Goal: Task Accomplishment & Management: Manage account settings

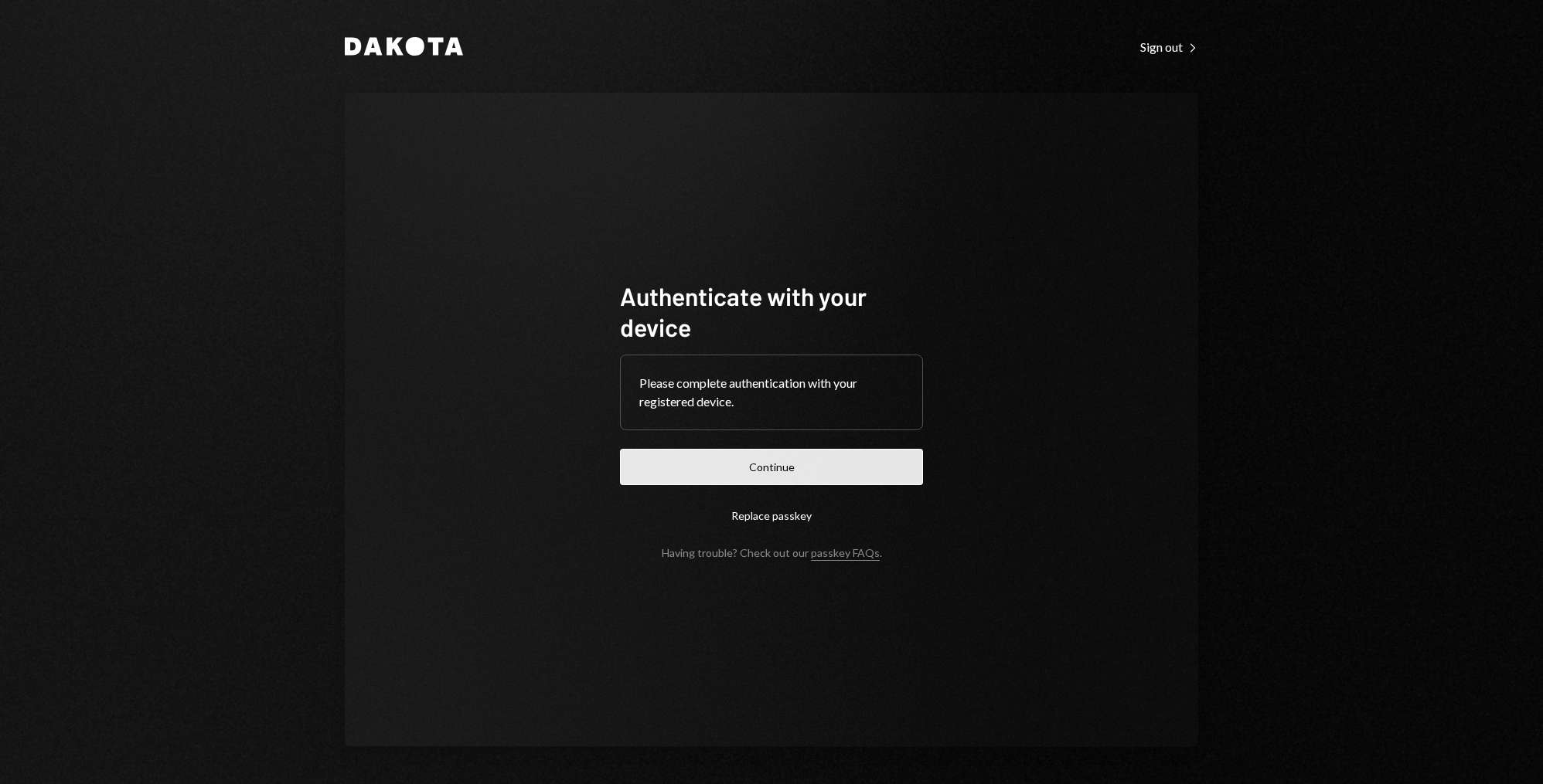
click at [666, 466] on button "Continue" at bounding box center [771, 467] width 303 height 37
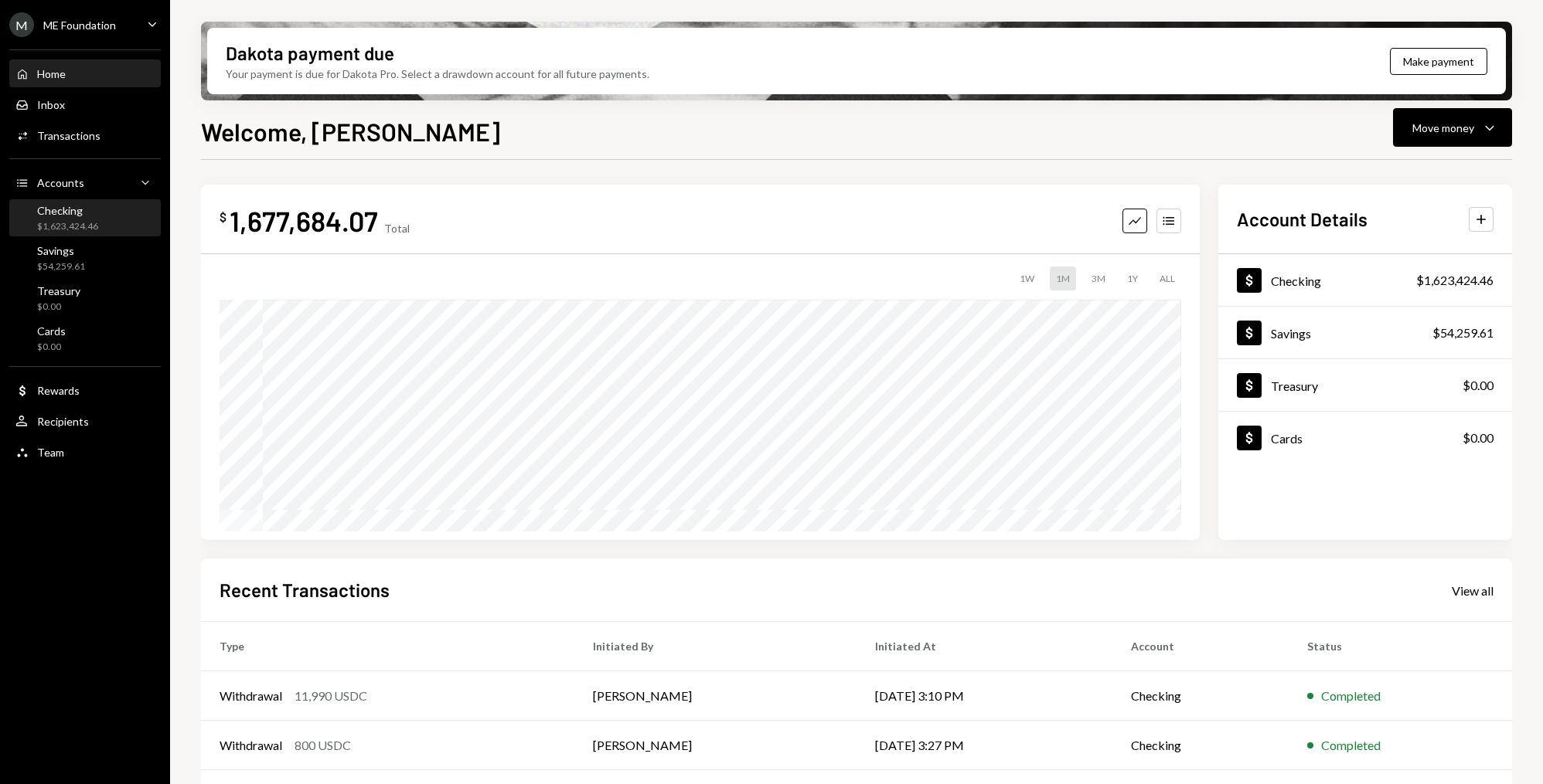
click at [72, 222] on div "$1,623,424.46" at bounding box center [67, 227] width 61 height 14
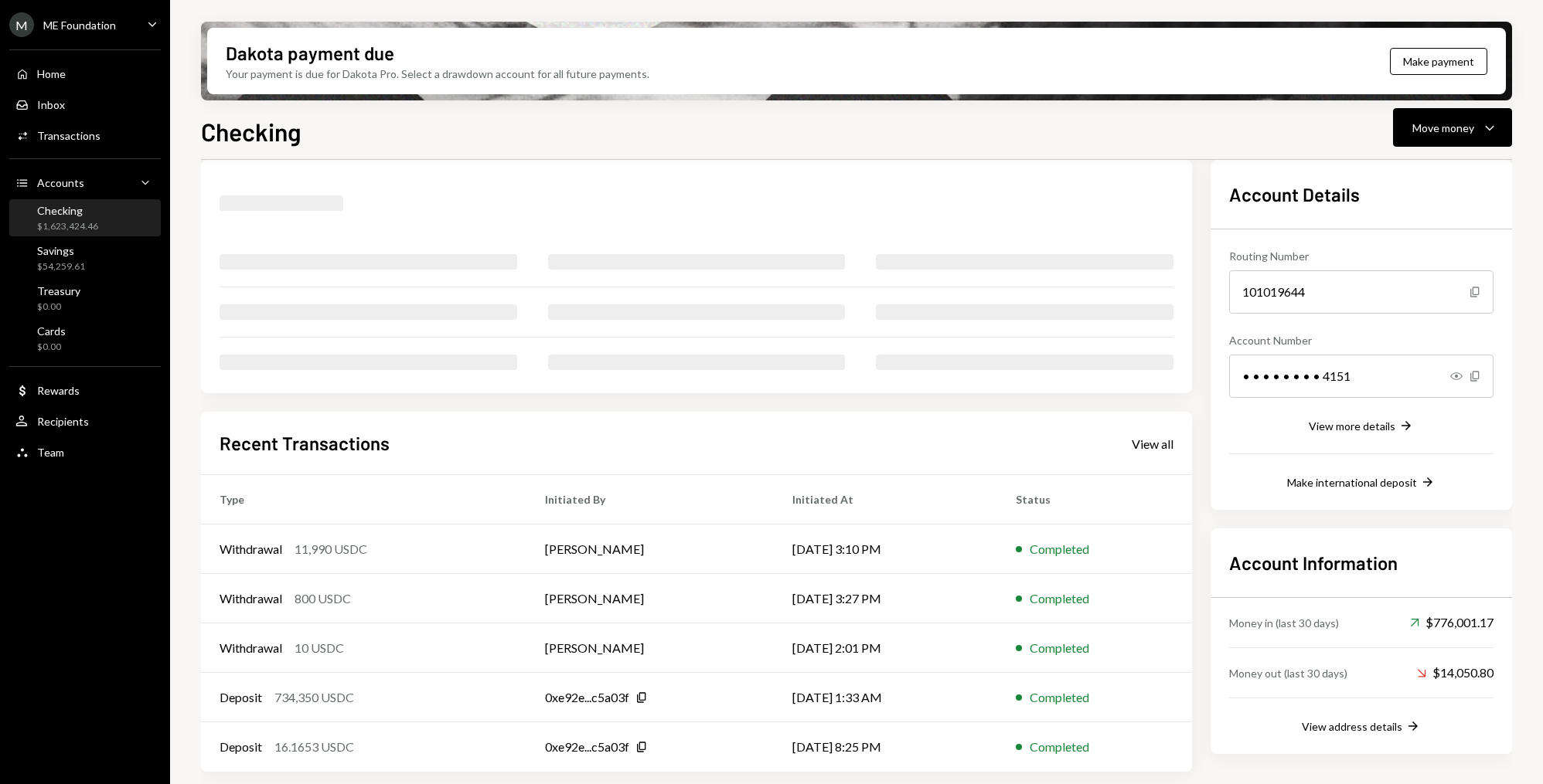
scroll to position [169, 0]
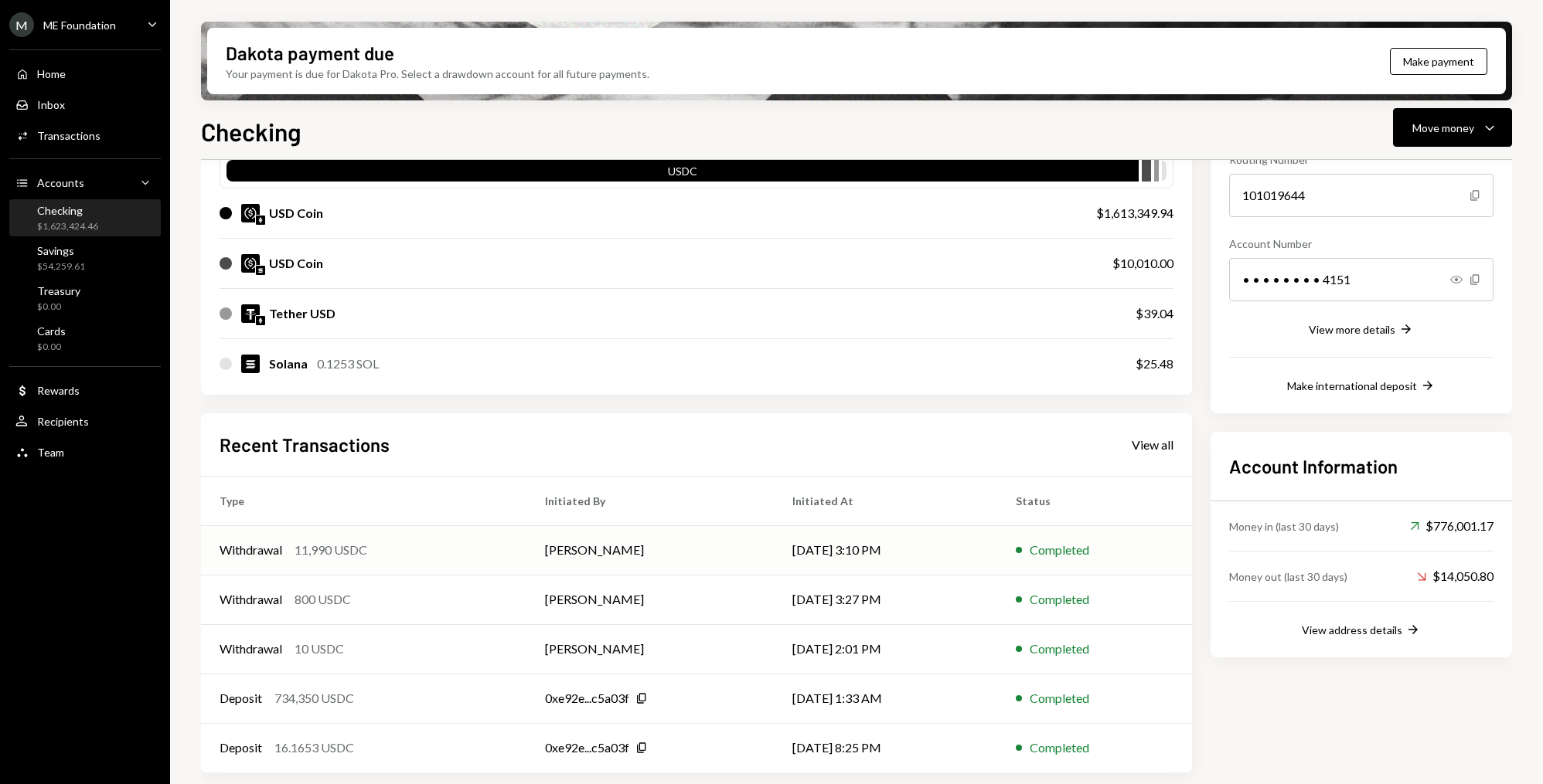
click at [512, 537] on td "Withdrawal 11,990 USDC" at bounding box center [364, 550] width 326 height 49
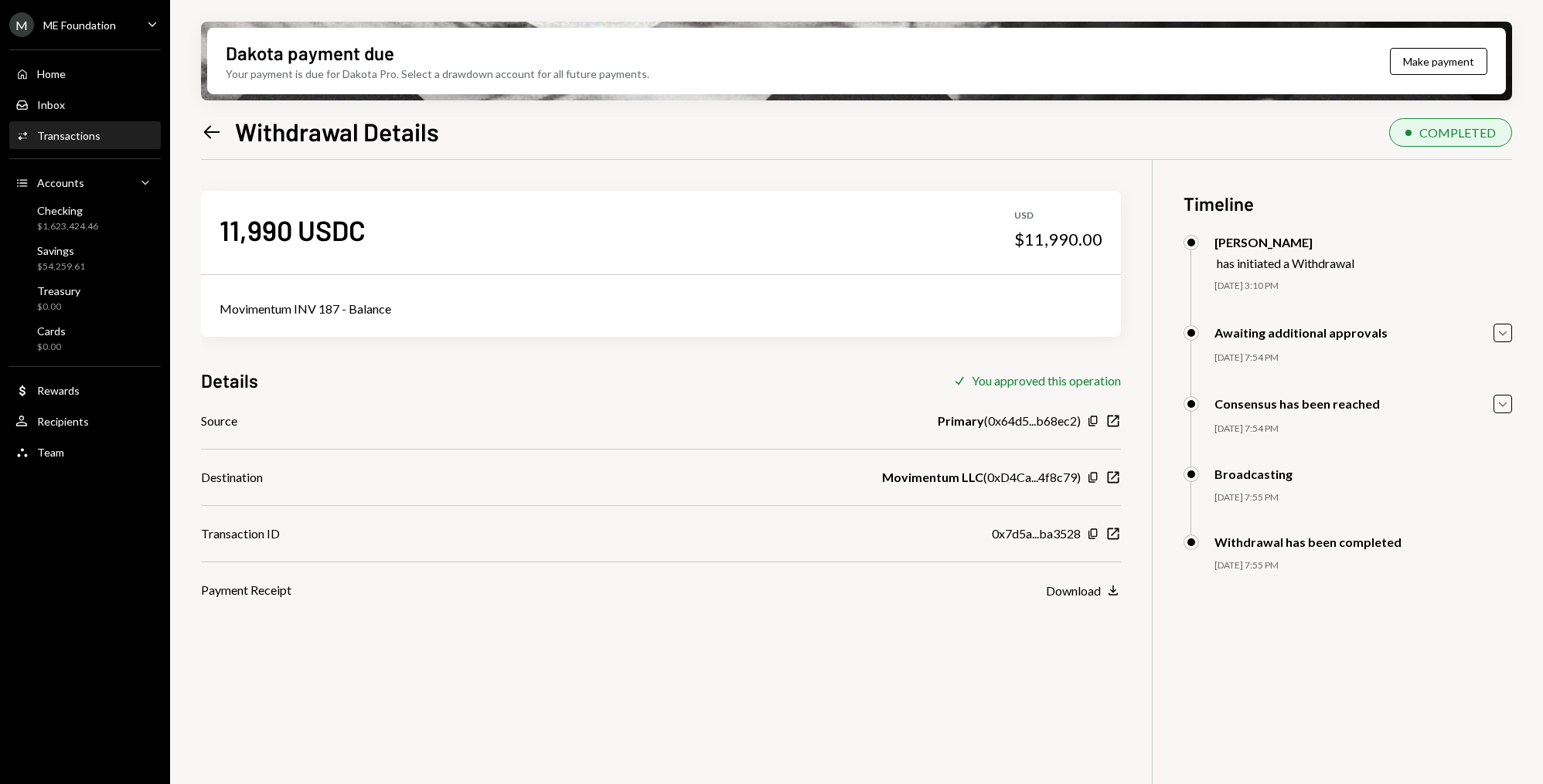
click at [219, 130] on icon "Left Arrow" at bounding box center [212, 132] width 21 height 21
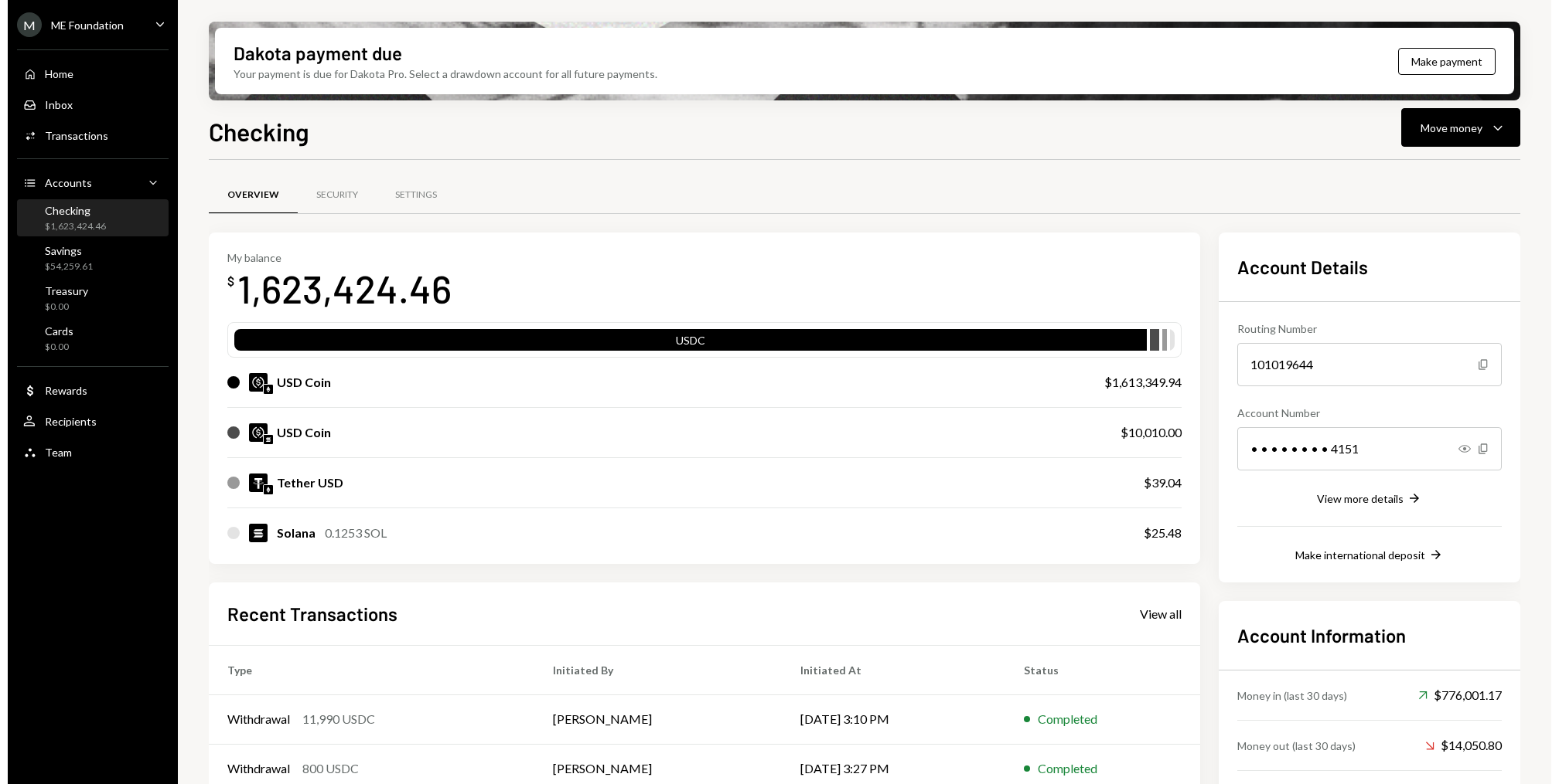
scroll to position [169, 0]
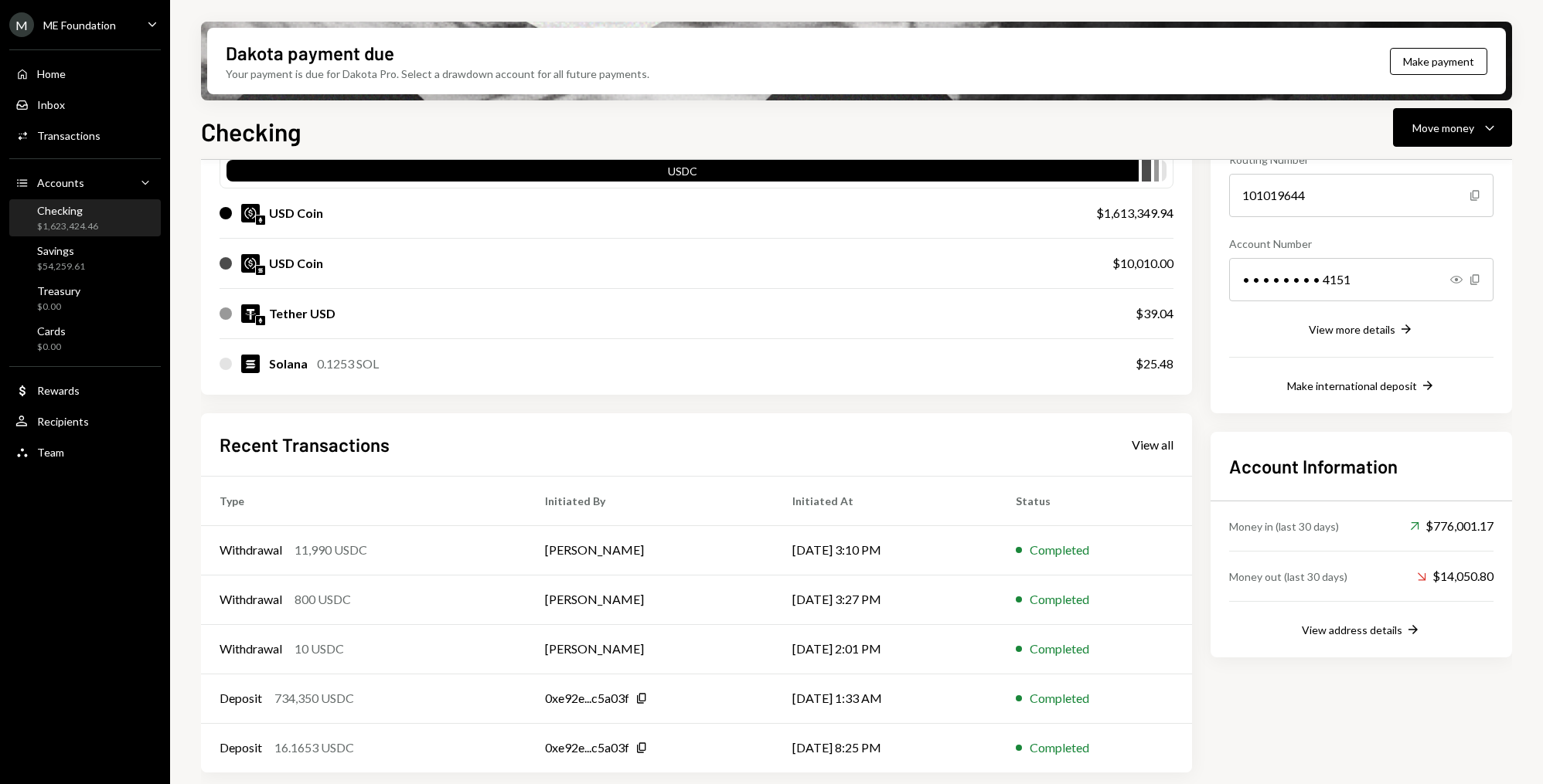
click at [111, 406] on div "Home Home Inbox Inbox Activities Transactions Accounts Accounts Caret Down Chec…" at bounding box center [85, 255] width 170 height 429
click at [111, 426] on div "User Recipients" at bounding box center [85, 421] width 139 height 14
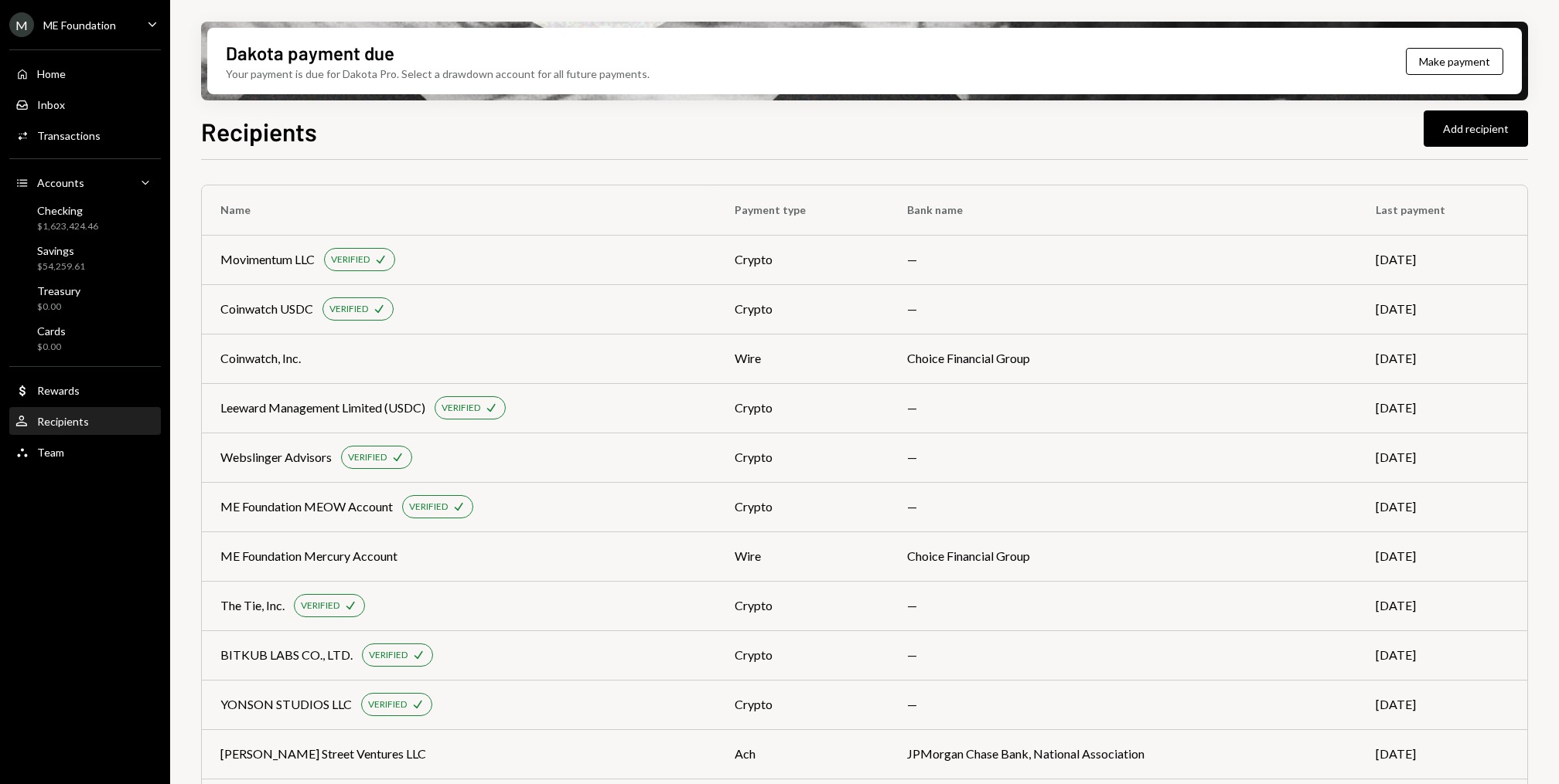
click at [126, 1] on ul "M ME Foundation Caret Down Home Home Inbox Inbox Activities Transactions Accoun…" at bounding box center [85, 234] width 170 height 469
click at [52, 73] on div "Home" at bounding box center [51, 74] width 29 height 14
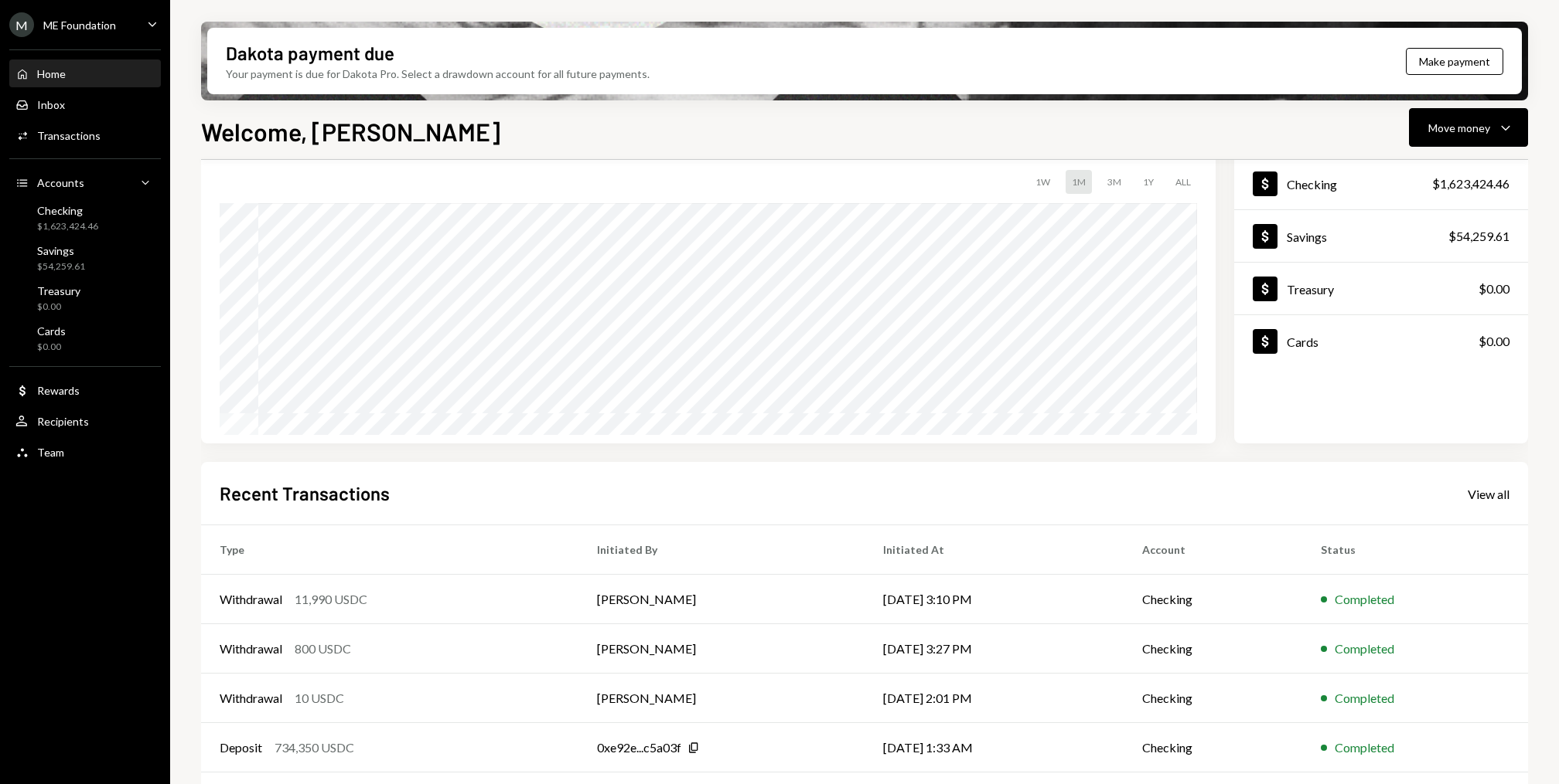
scroll to position [147, 0]
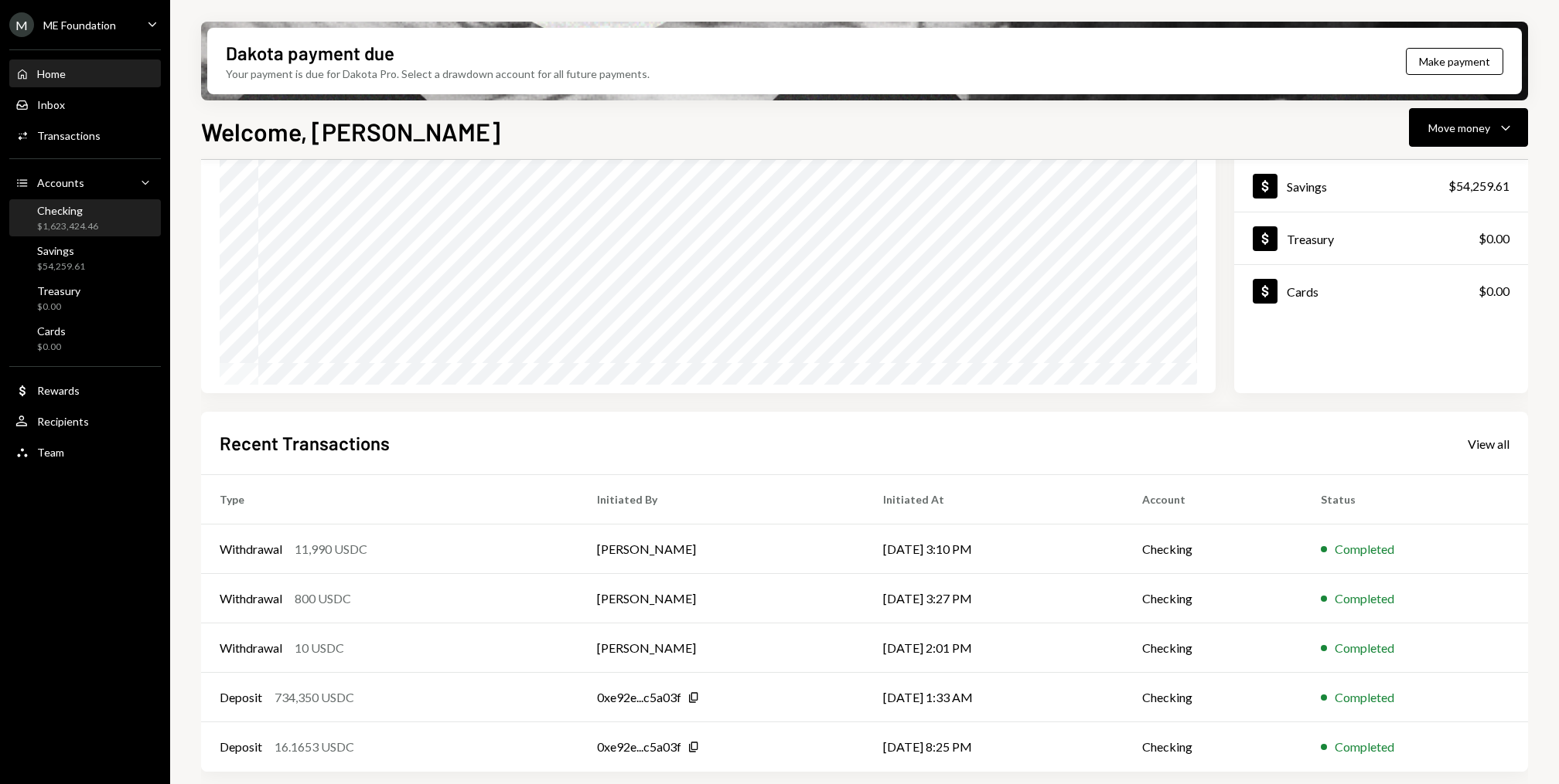
click at [105, 206] on div "Checking $1,623,424.46" at bounding box center [85, 218] width 139 height 29
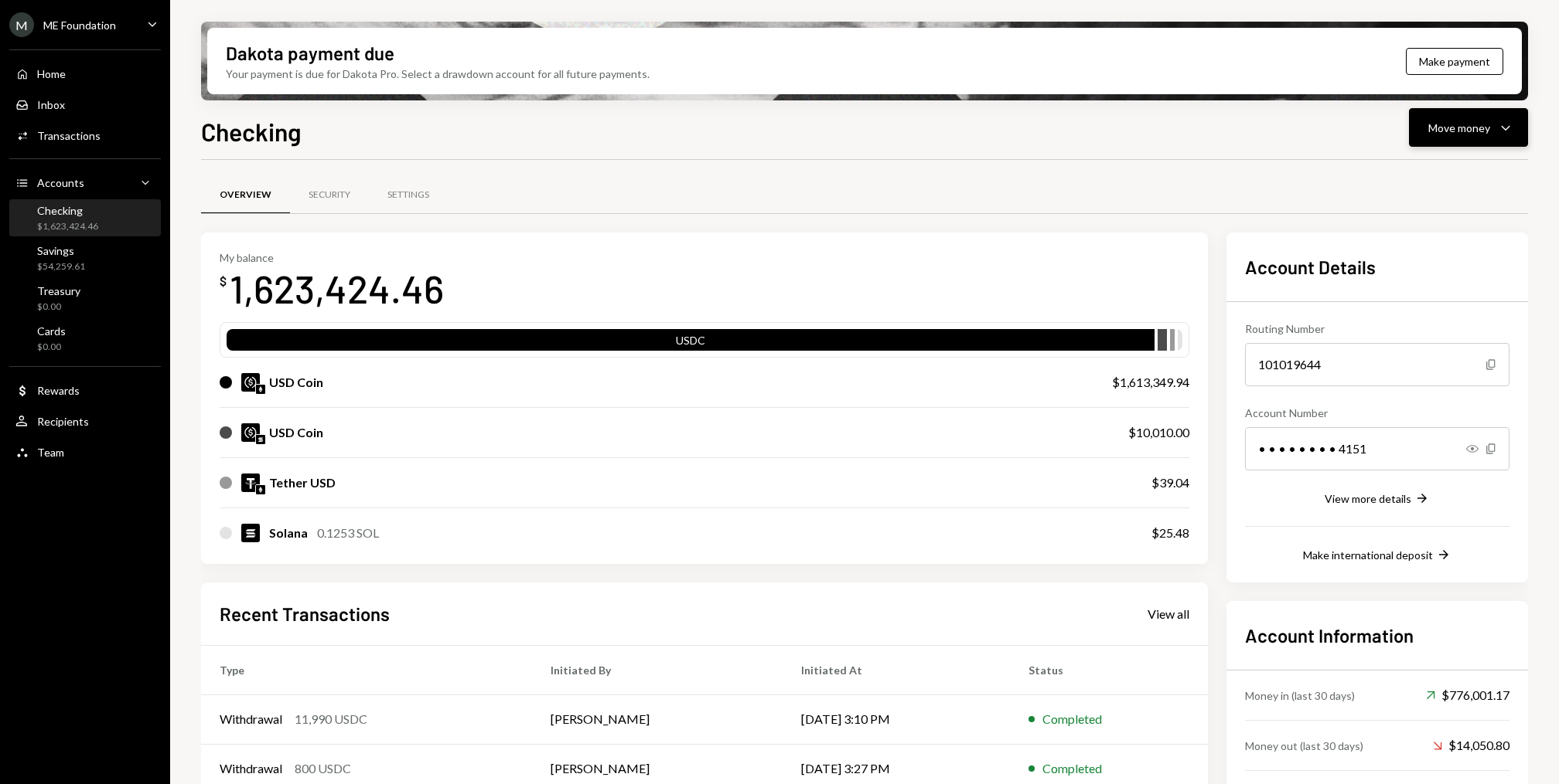
click at [1509, 116] on button "Move money Caret Down" at bounding box center [1468, 128] width 119 height 39
click at [1411, 163] on div "Withdraw Send" at bounding box center [1444, 174] width 155 height 35
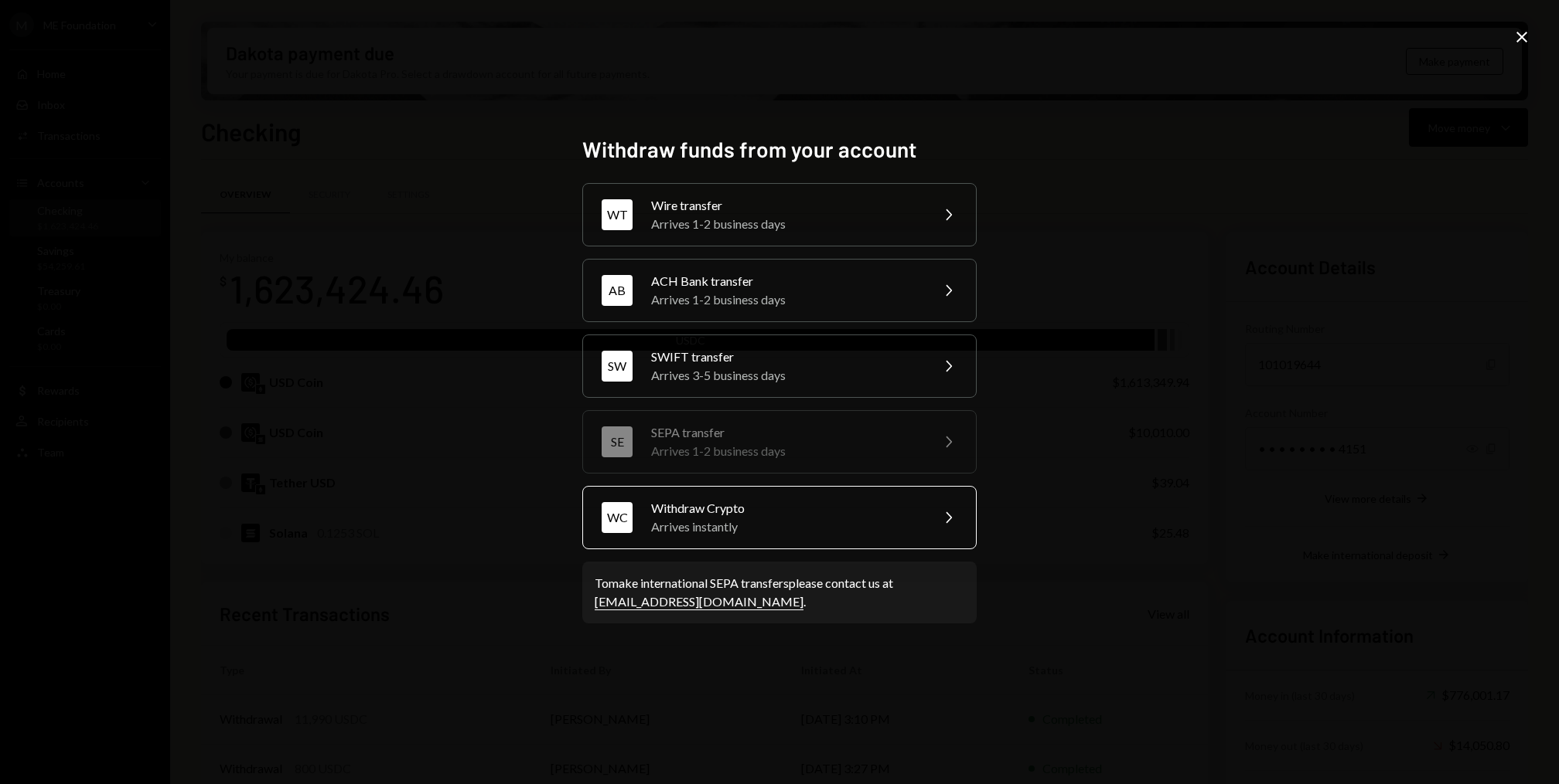
click at [708, 506] on div "Withdraw Crypto" at bounding box center [785, 508] width 269 height 18
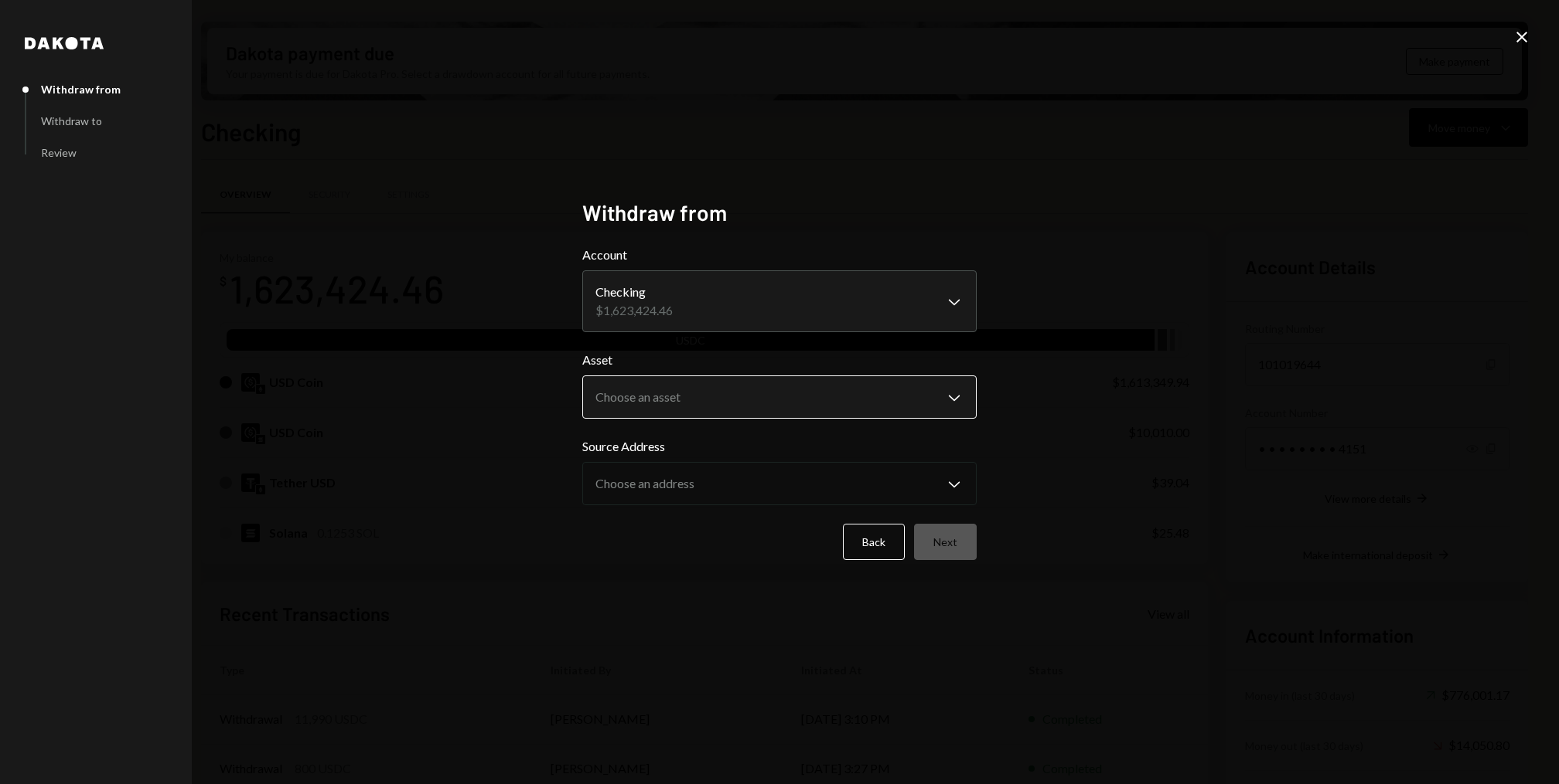
click at [696, 411] on body "M ME Foundation Caret Down Home Home Inbox Inbox Activities Transactions Accoun…" at bounding box center [780, 392] width 1559 height 784
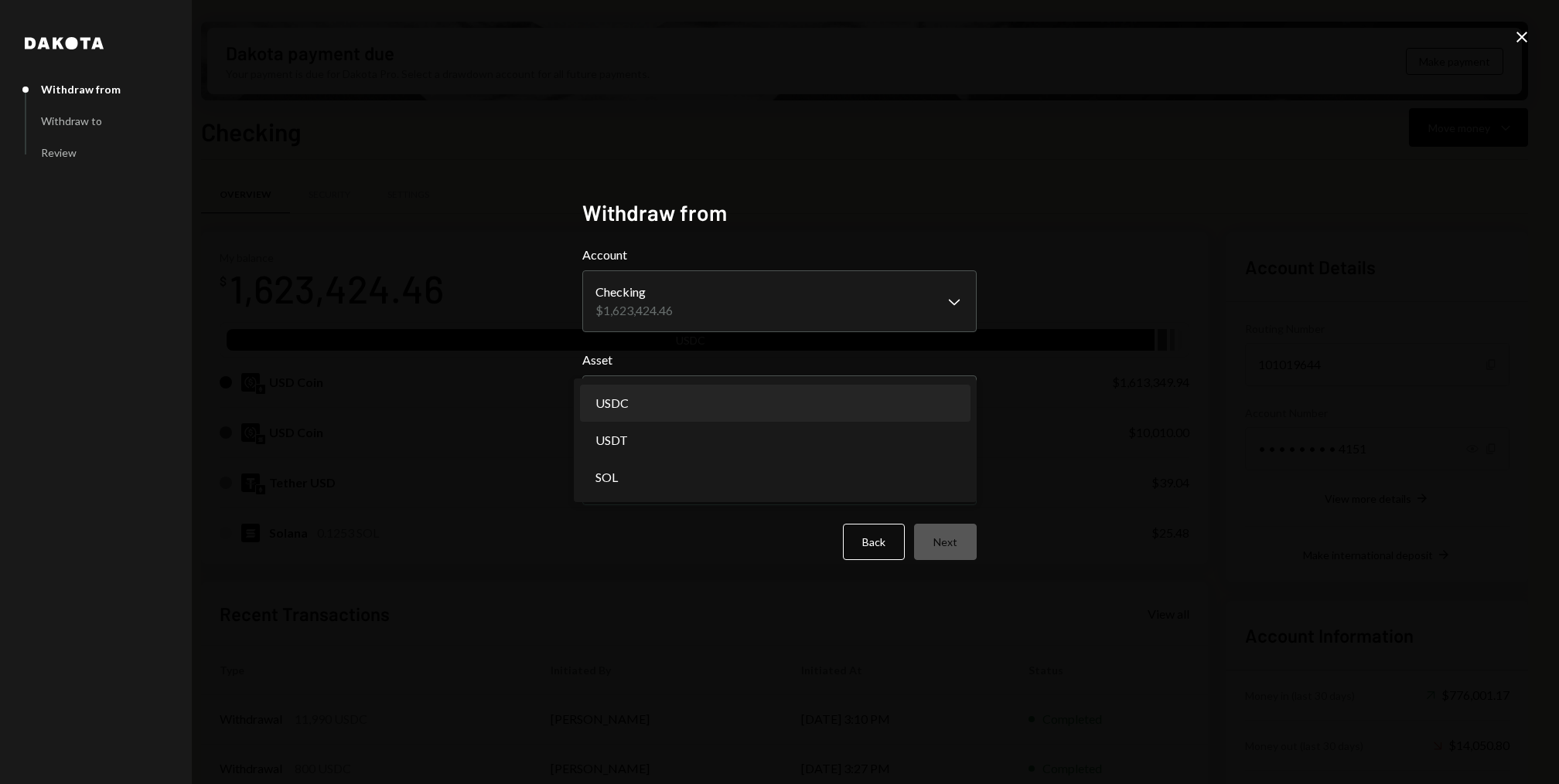
select select "****"
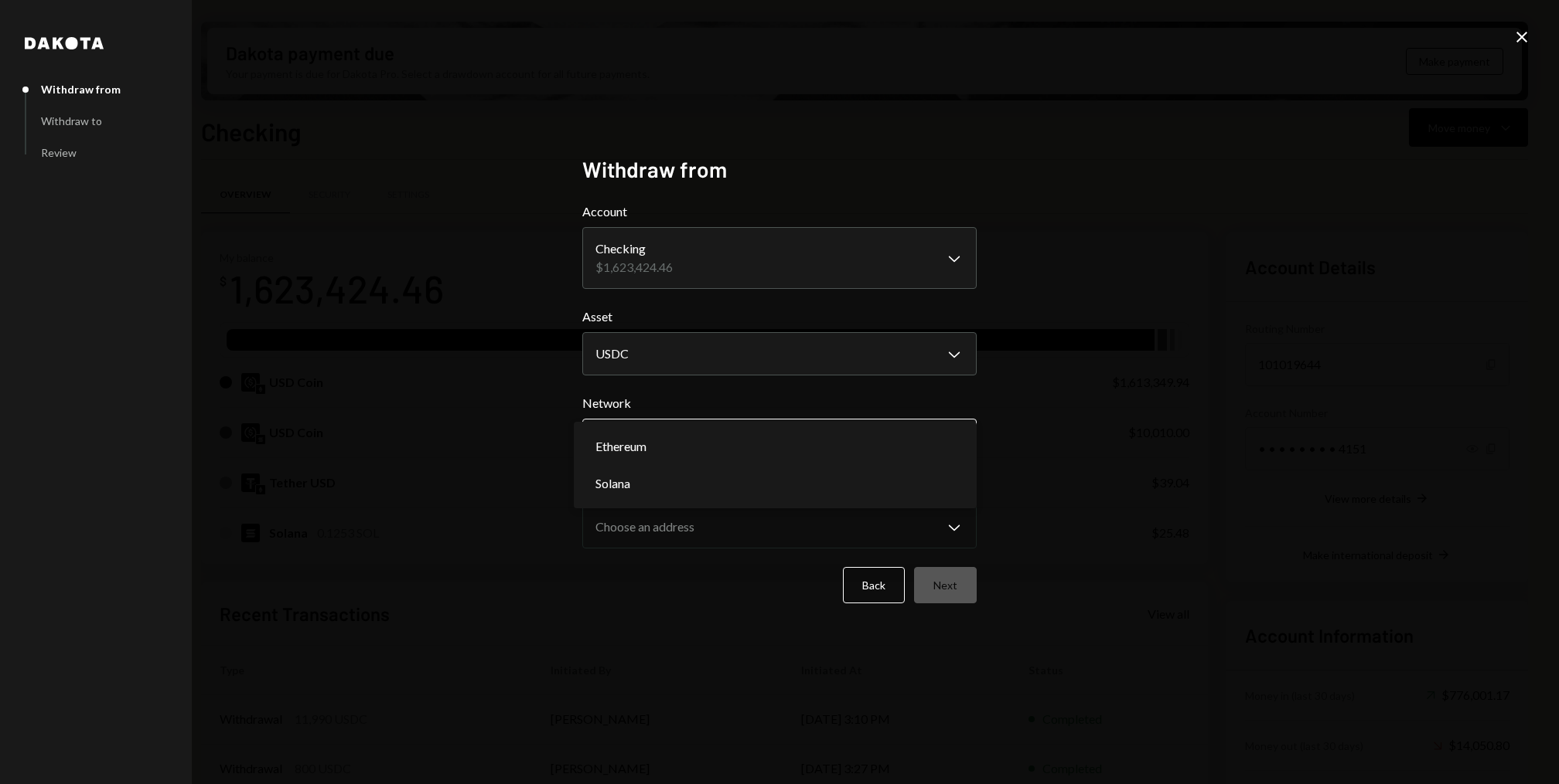
click at [685, 439] on body "M ME Foundation Caret Down Home Home Inbox Inbox Activities Transactions Accoun…" at bounding box center [780, 392] width 1559 height 784
select select "**********"
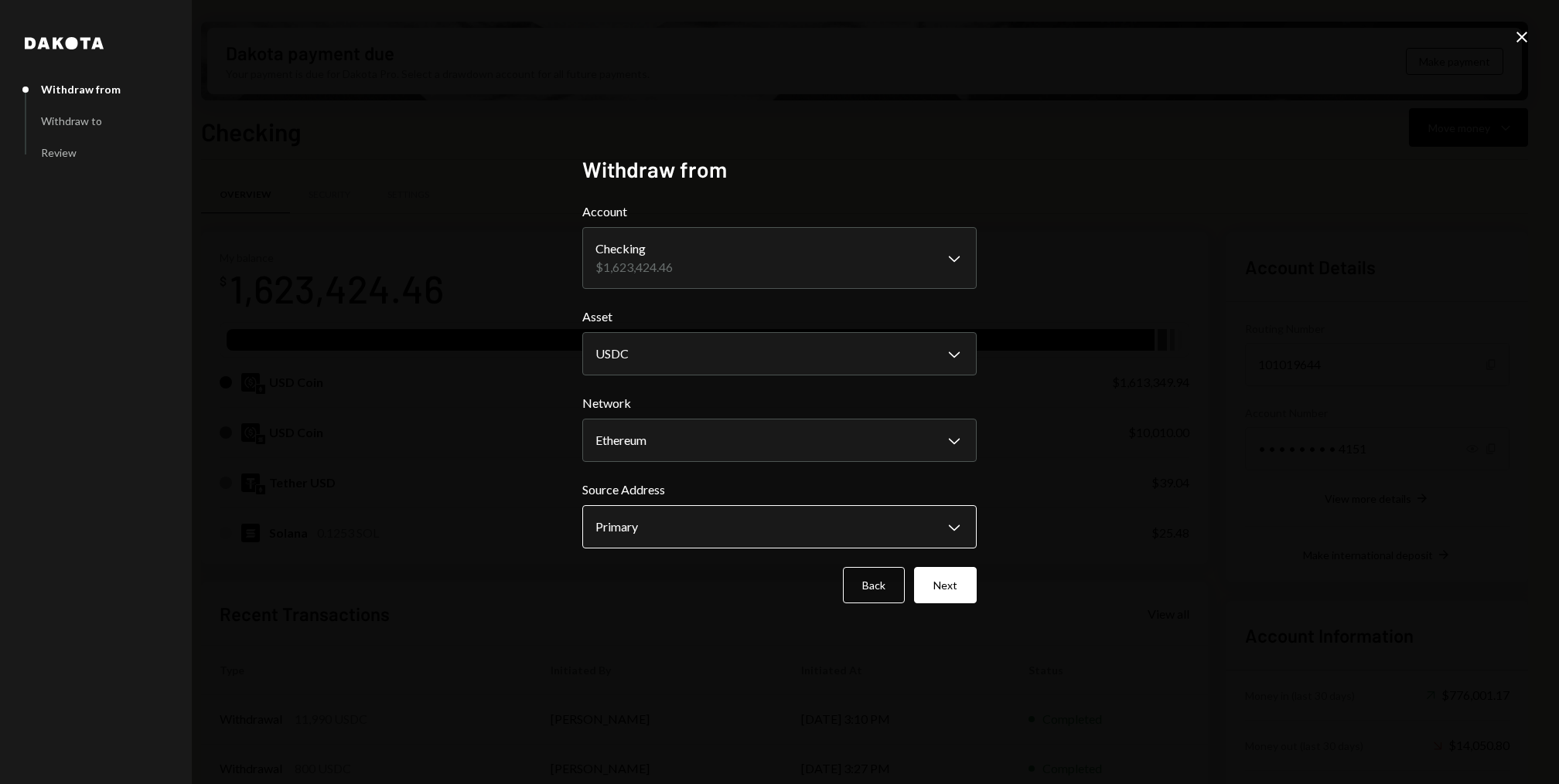
click at [686, 528] on body "M ME Foundation Caret Down Home Home Inbox Inbox Activities Transactions Accoun…" at bounding box center [780, 392] width 1559 height 784
click at [753, 539] on body "M ME Foundation Caret Down Home Home Inbox Inbox Activities Transactions Accoun…" at bounding box center [780, 392] width 1559 height 784
click at [961, 594] on button "Next" at bounding box center [945, 586] width 63 height 37
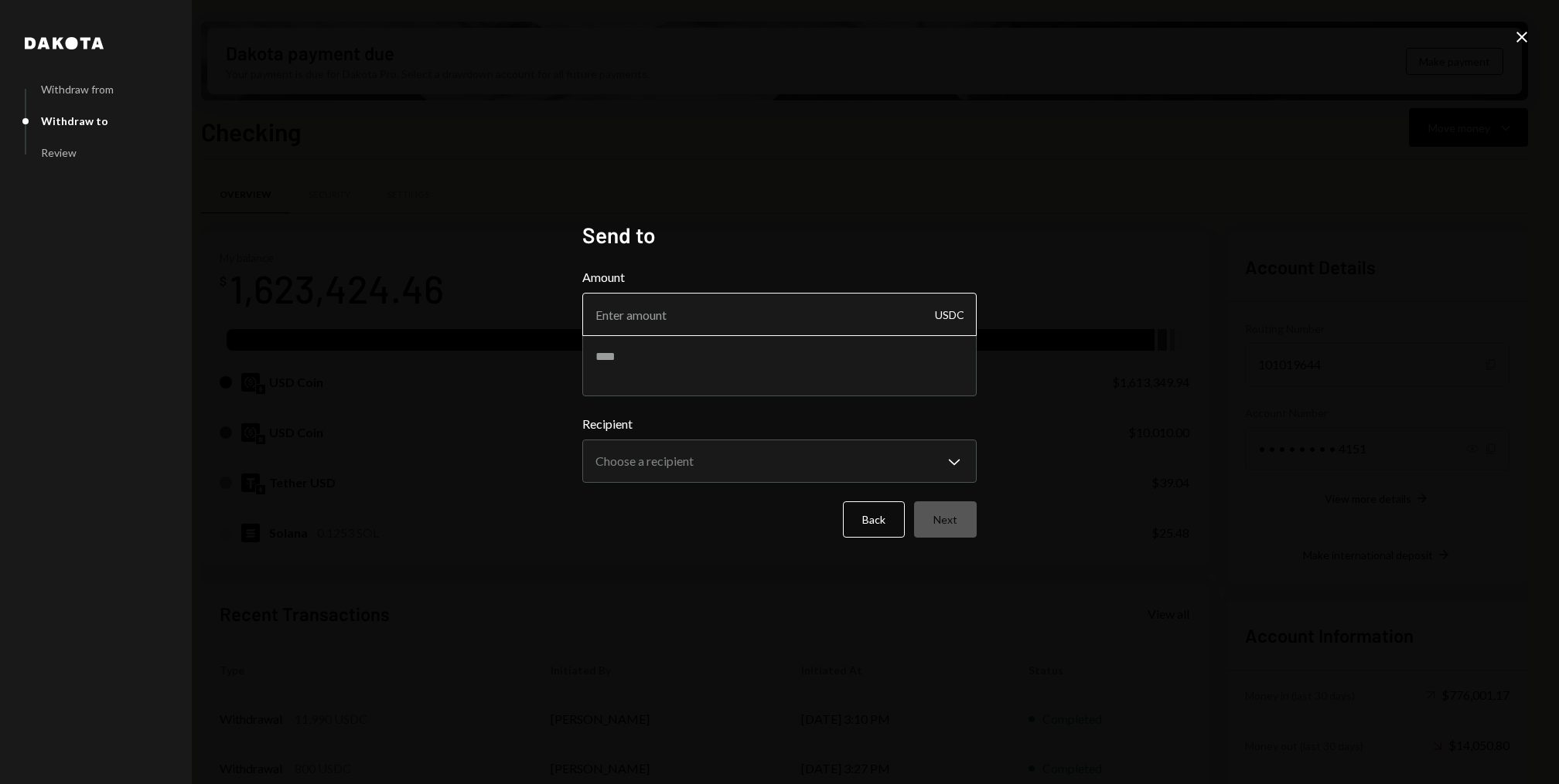
click at [723, 303] on input "Amount" at bounding box center [780, 314] width 395 height 44
type input "1000000"
click at [724, 354] on textarea at bounding box center [780, 365] width 395 height 62
type textarea "*"
type textarea "**********"
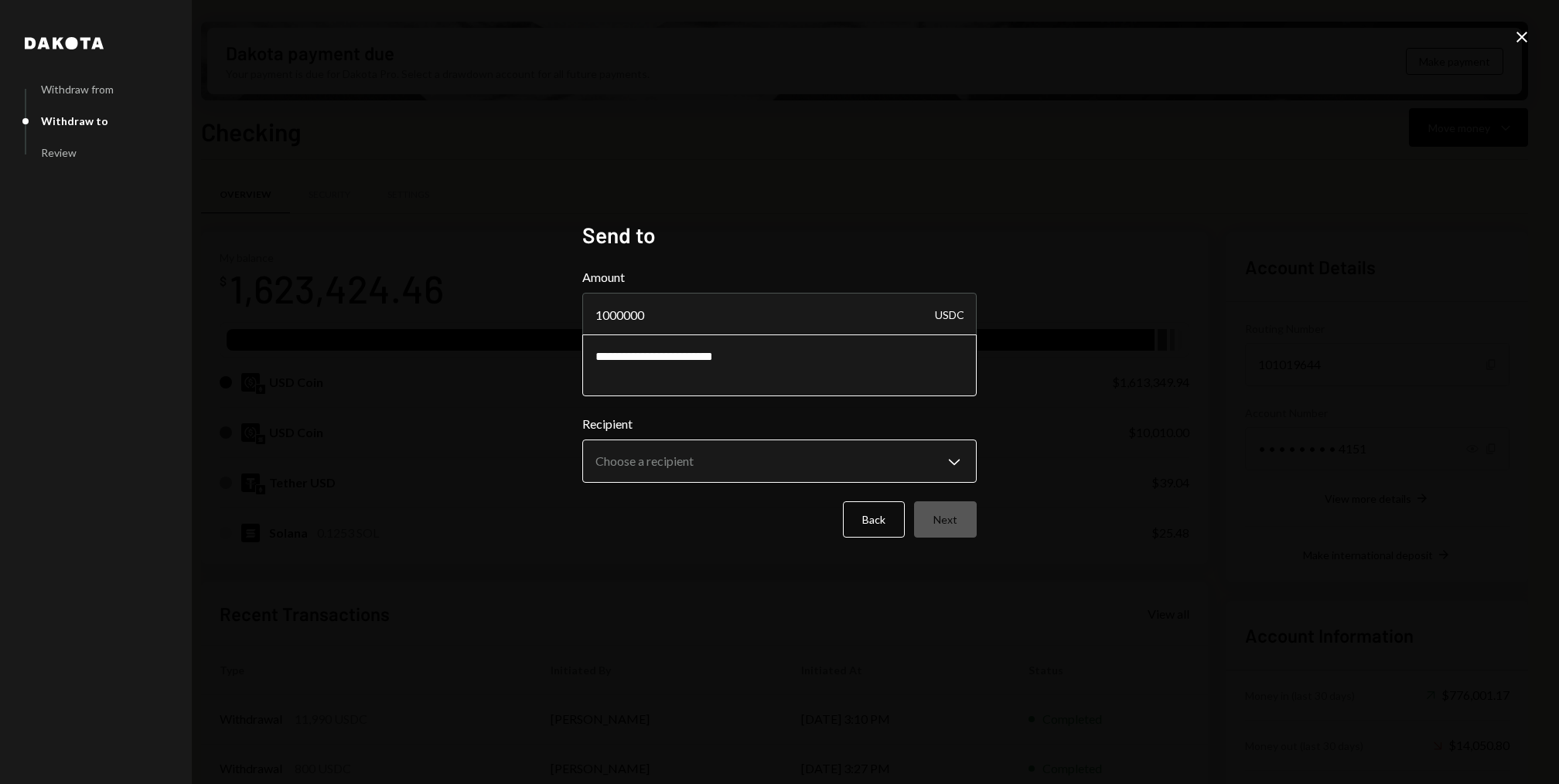
click at [746, 462] on body "M ME Foundation Caret Down Home Home Inbox Inbox Activities Transactions Accoun…" at bounding box center [780, 392] width 1559 height 784
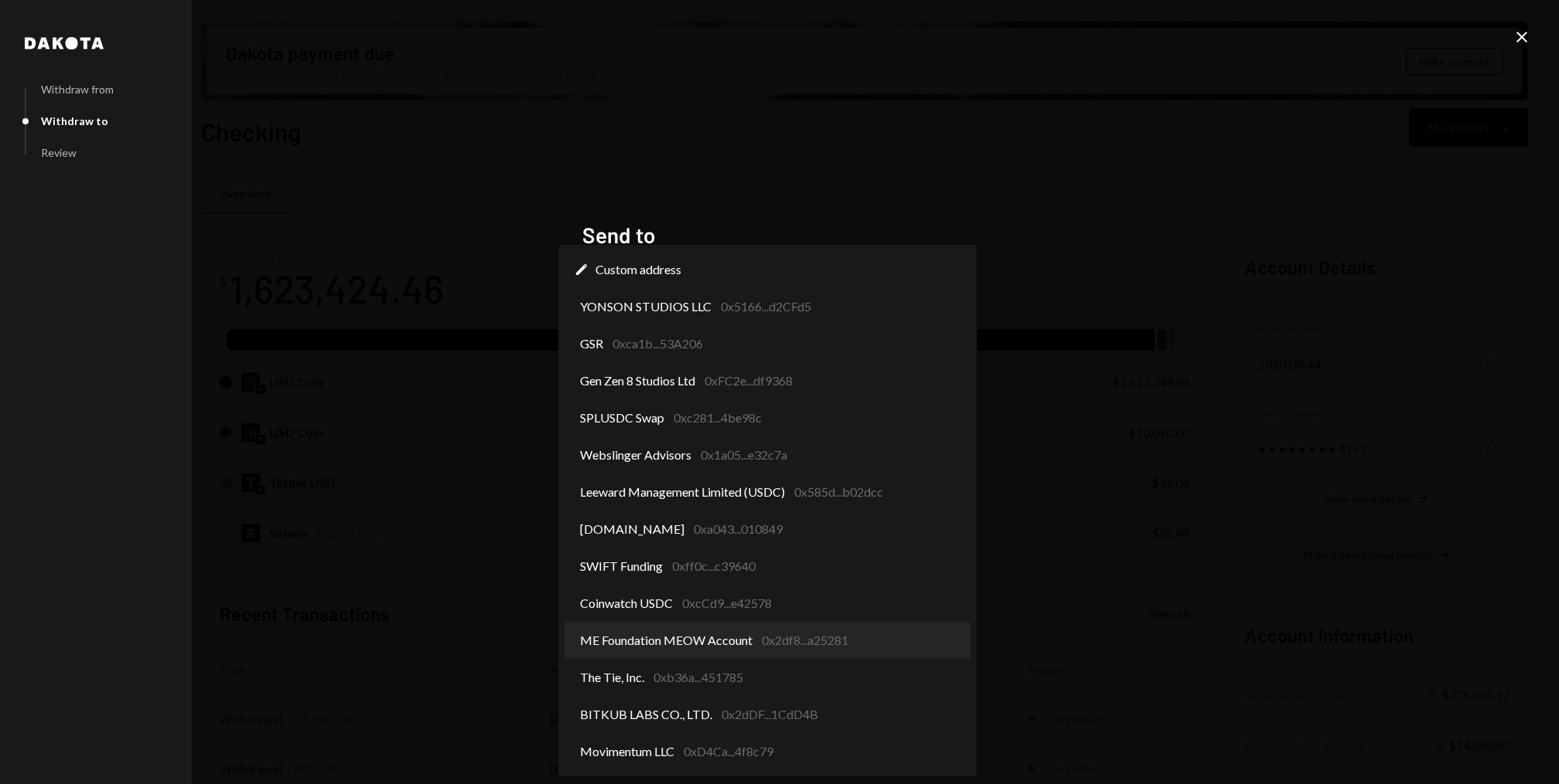
select select "**********"
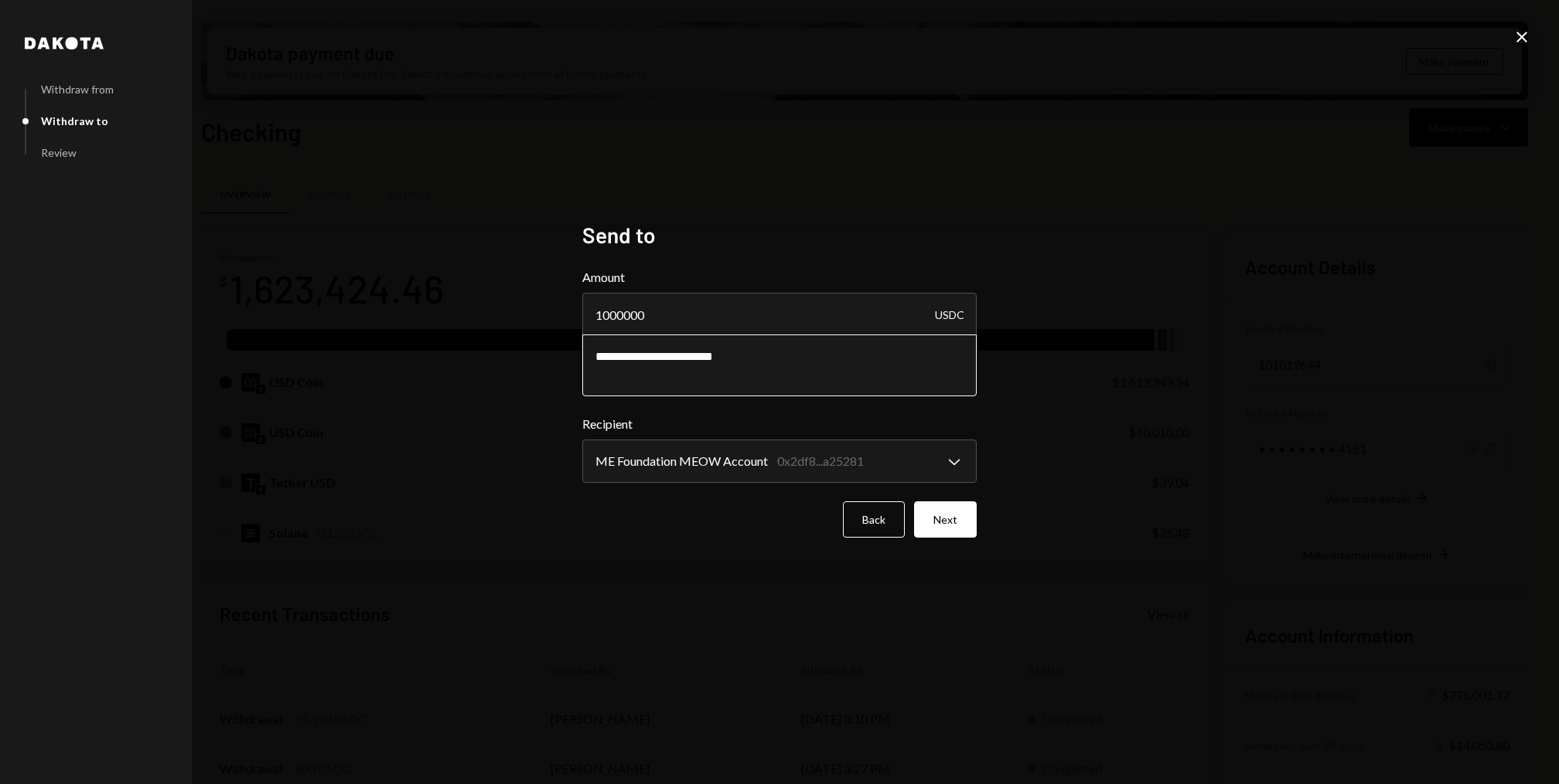
click at [645, 358] on textarea "**********" at bounding box center [780, 365] width 395 height 62
click at [818, 354] on textarea "**********" at bounding box center [780, 365] width 395 height 62
type textarea "**********"
click at [610, 315] on input "1000000" at bounding box center [780, 314] width 395 height 44
click at [956, 520] on button "Next" at bounding box center [945, 520] width 63 height 37
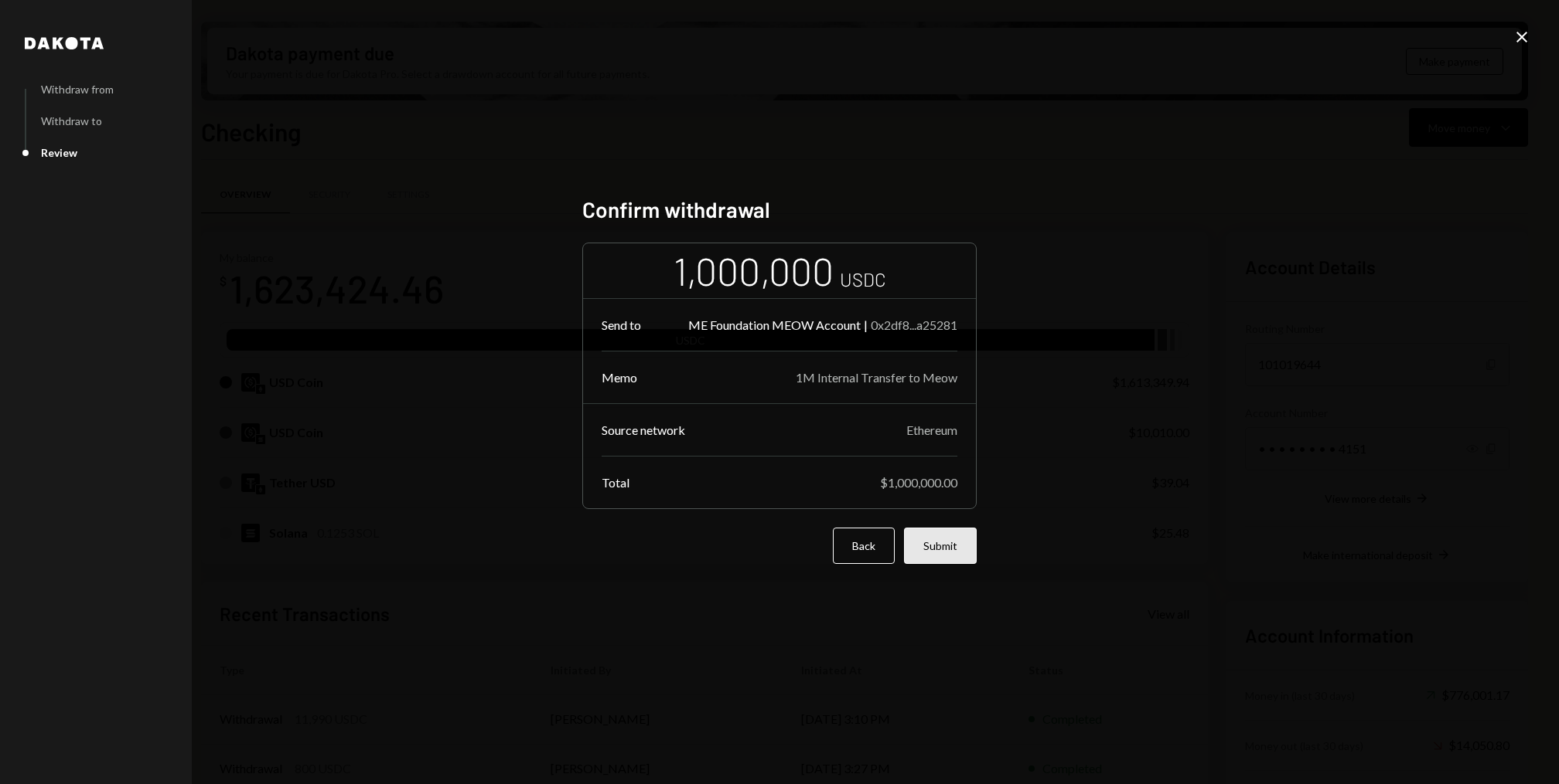
click at [949, 539] on button "Submit" at bounding box center [940, 546] width 73 height 37
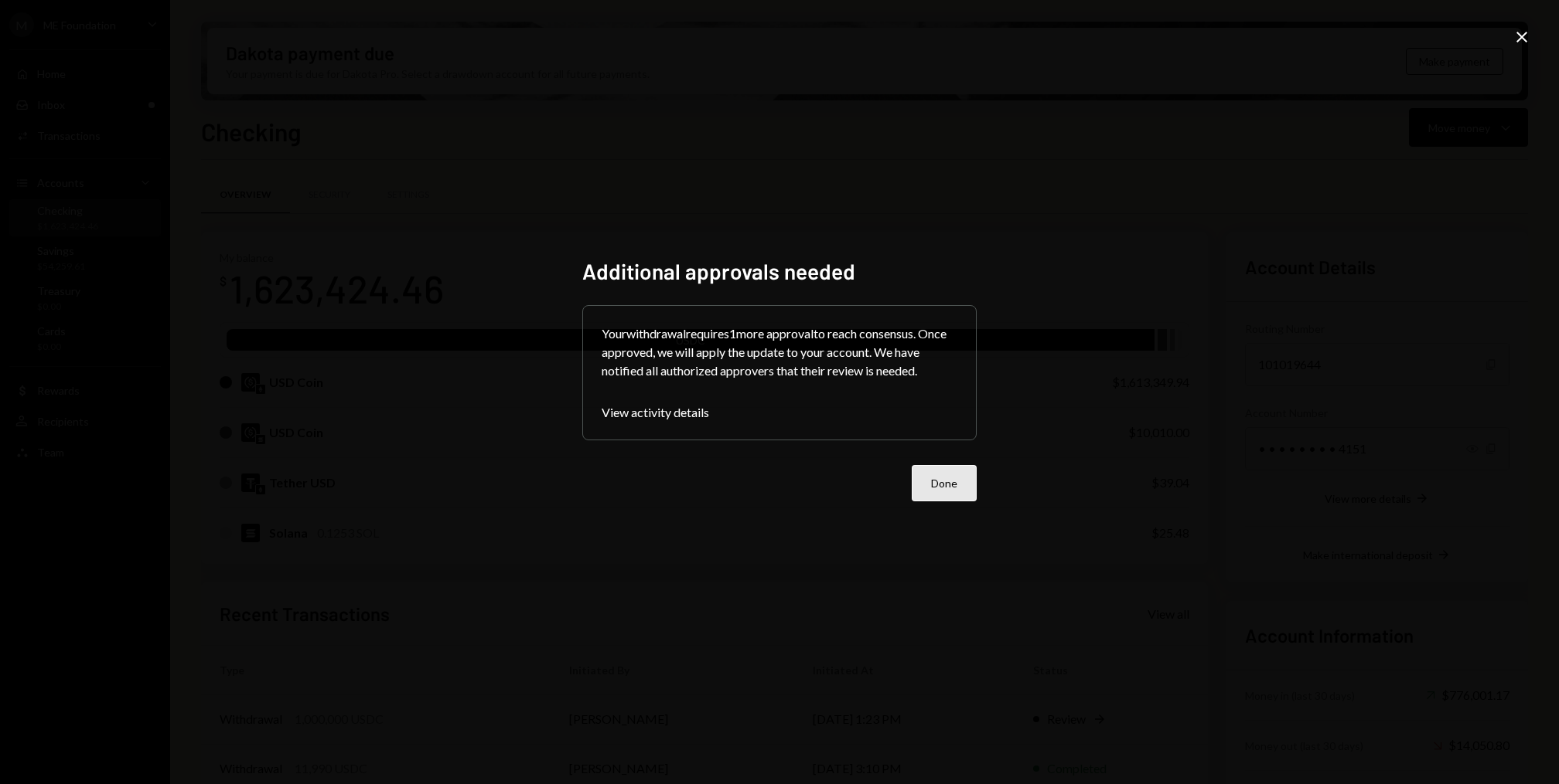
click at [956, 476] on button "Done" at bounding box center [944, 483] width 65 height 37
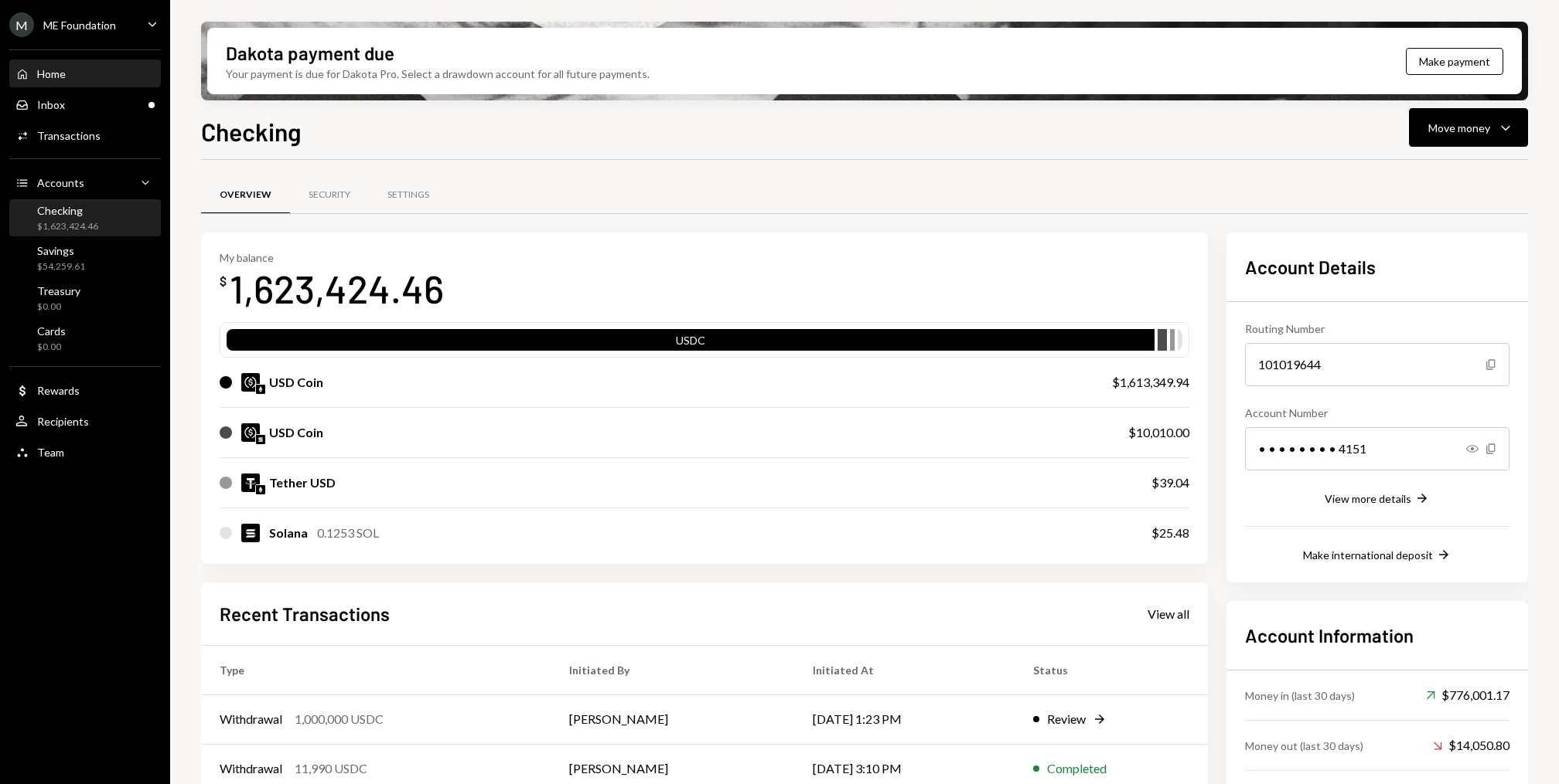
click at [68, 87] on div "Home Home" at bounding box center [85, 73] width 139 height 26
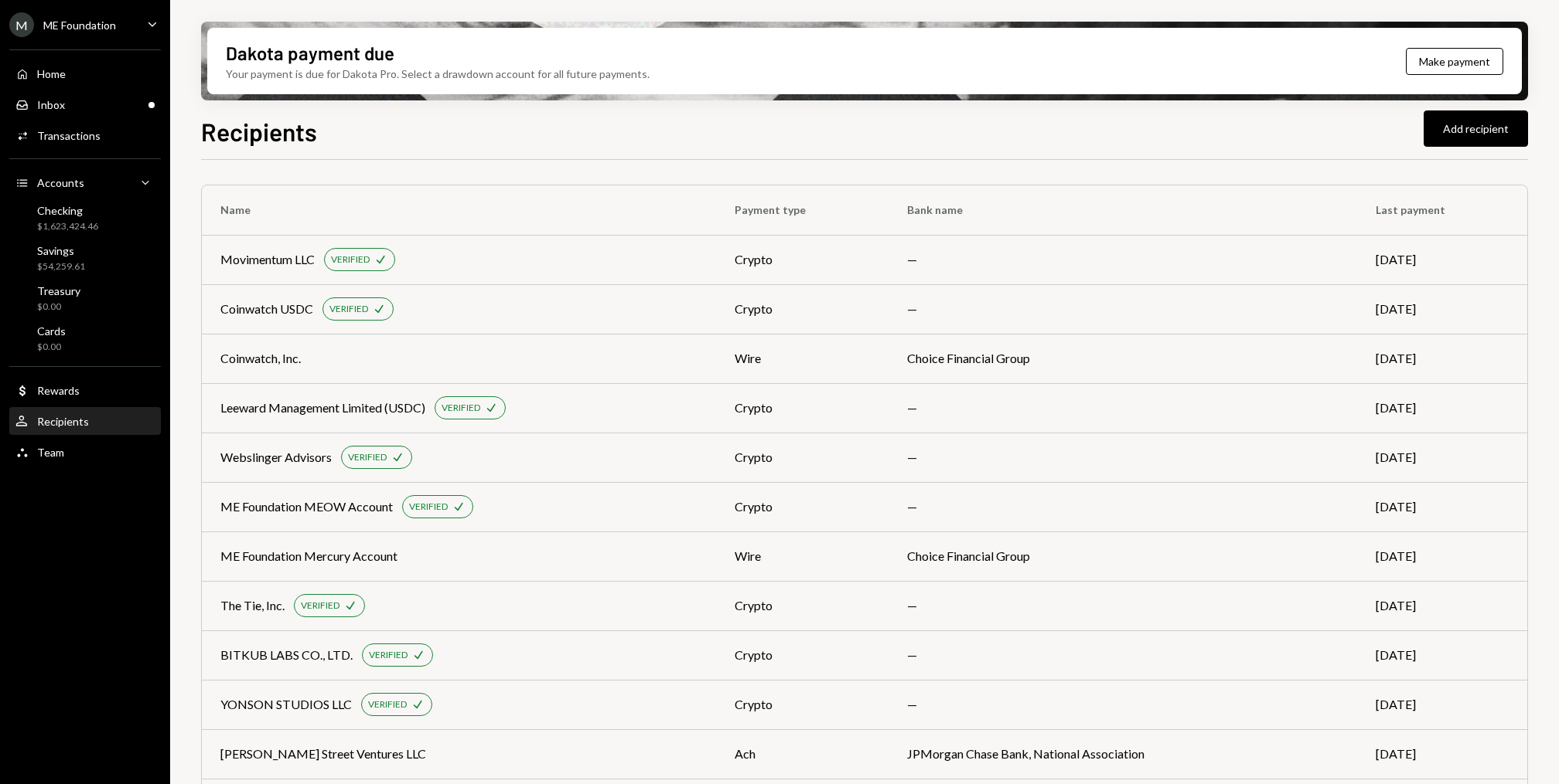
scroll to position [651, 0]
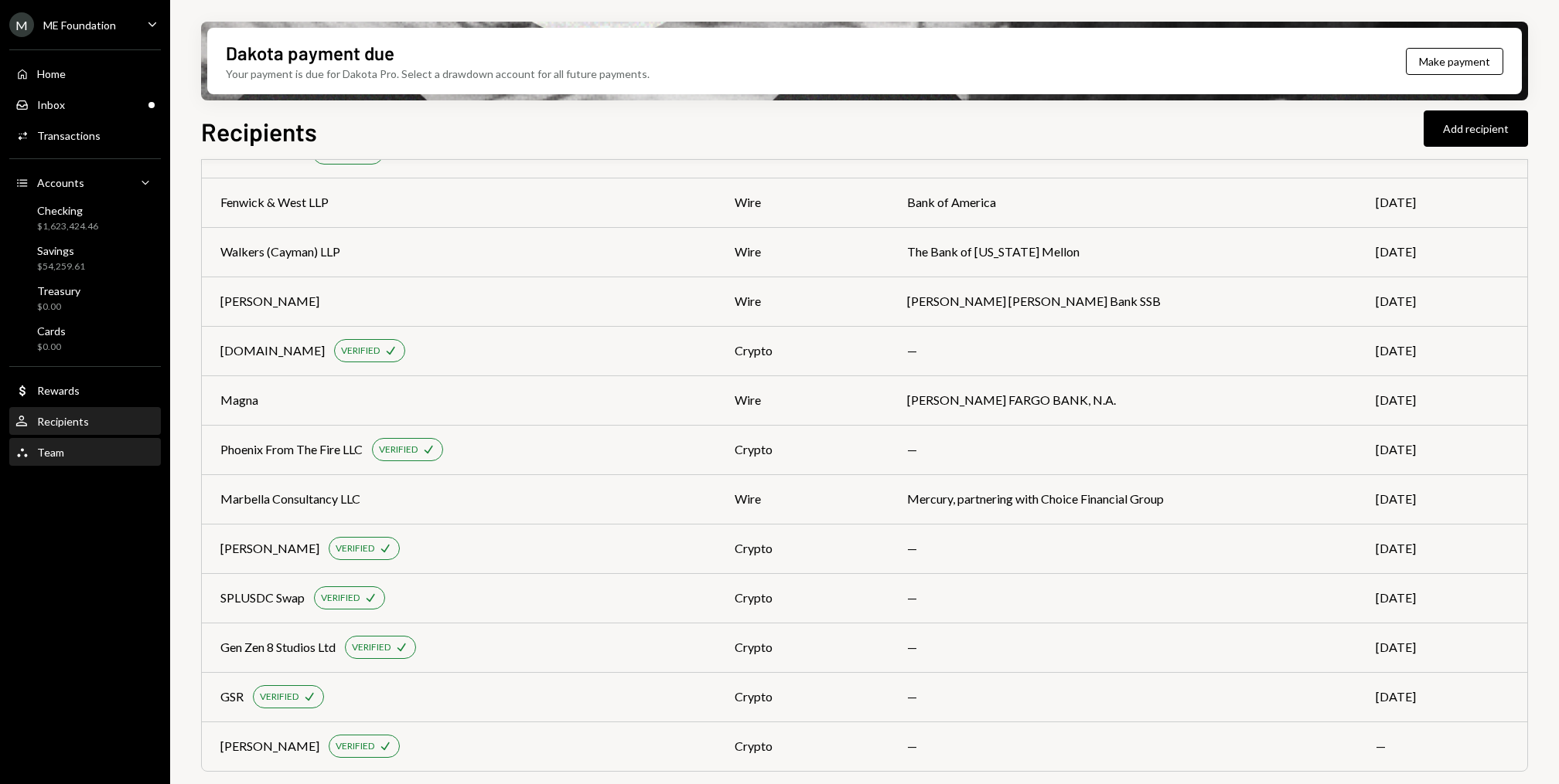
click at [116, 445] on div "Team Team" at bounding box center [85, 452] width 139 height 26
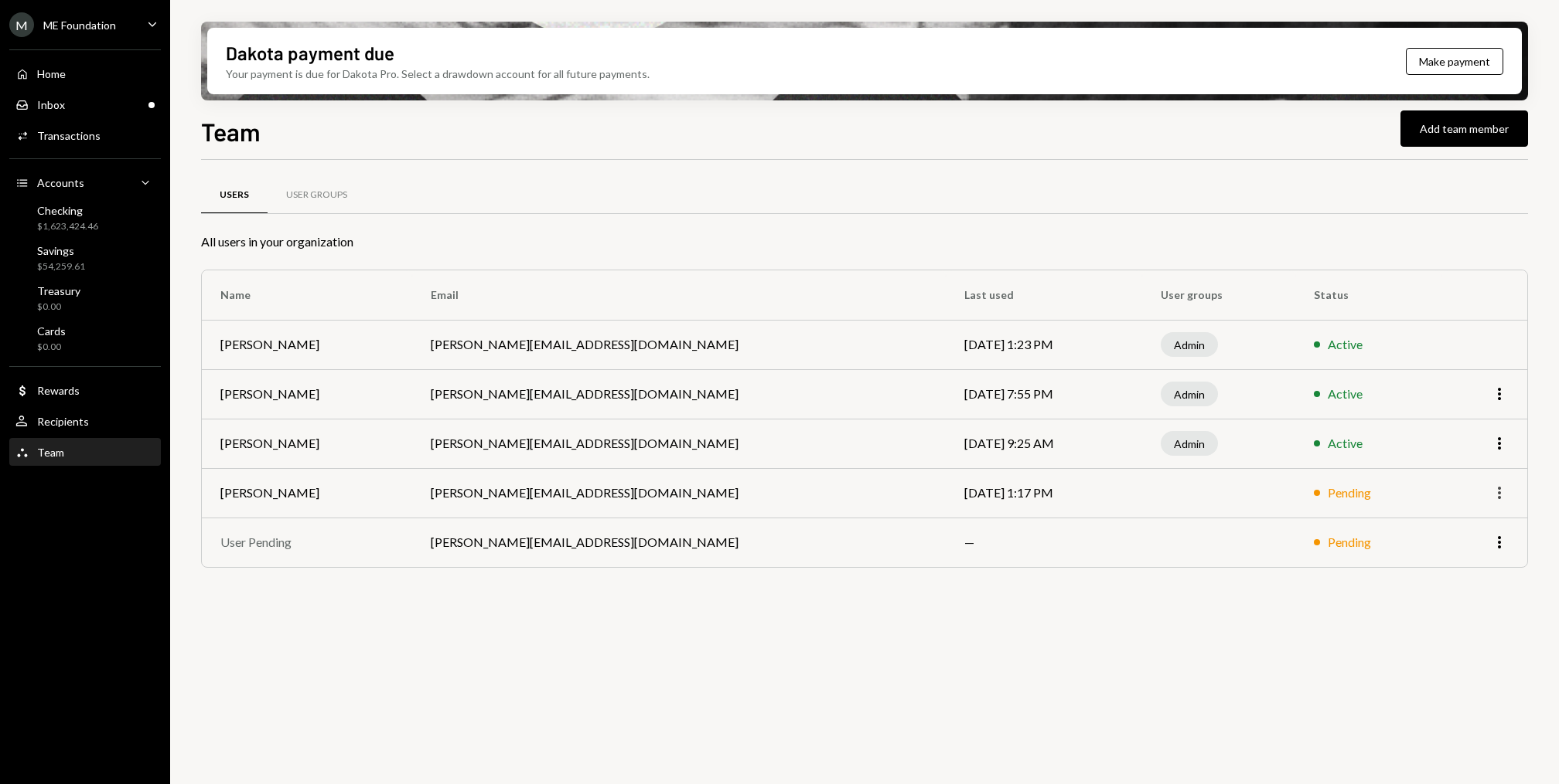
click at [1498, 489] on icon "More" at bounding box center [1499, 492] width 18 height 18
click at [1131, 744] on div "Users User Groups All users in your organization Name Email Last used User grou…" at bounding box center [865, 480] width 1327 height 642
click at [1500, 491] on icon "button" at bounding box center [1499, 493] width 3 height 13
click at [1470, 522] on div "Remove" at bounding box center [1463, 526] width 77 height 27
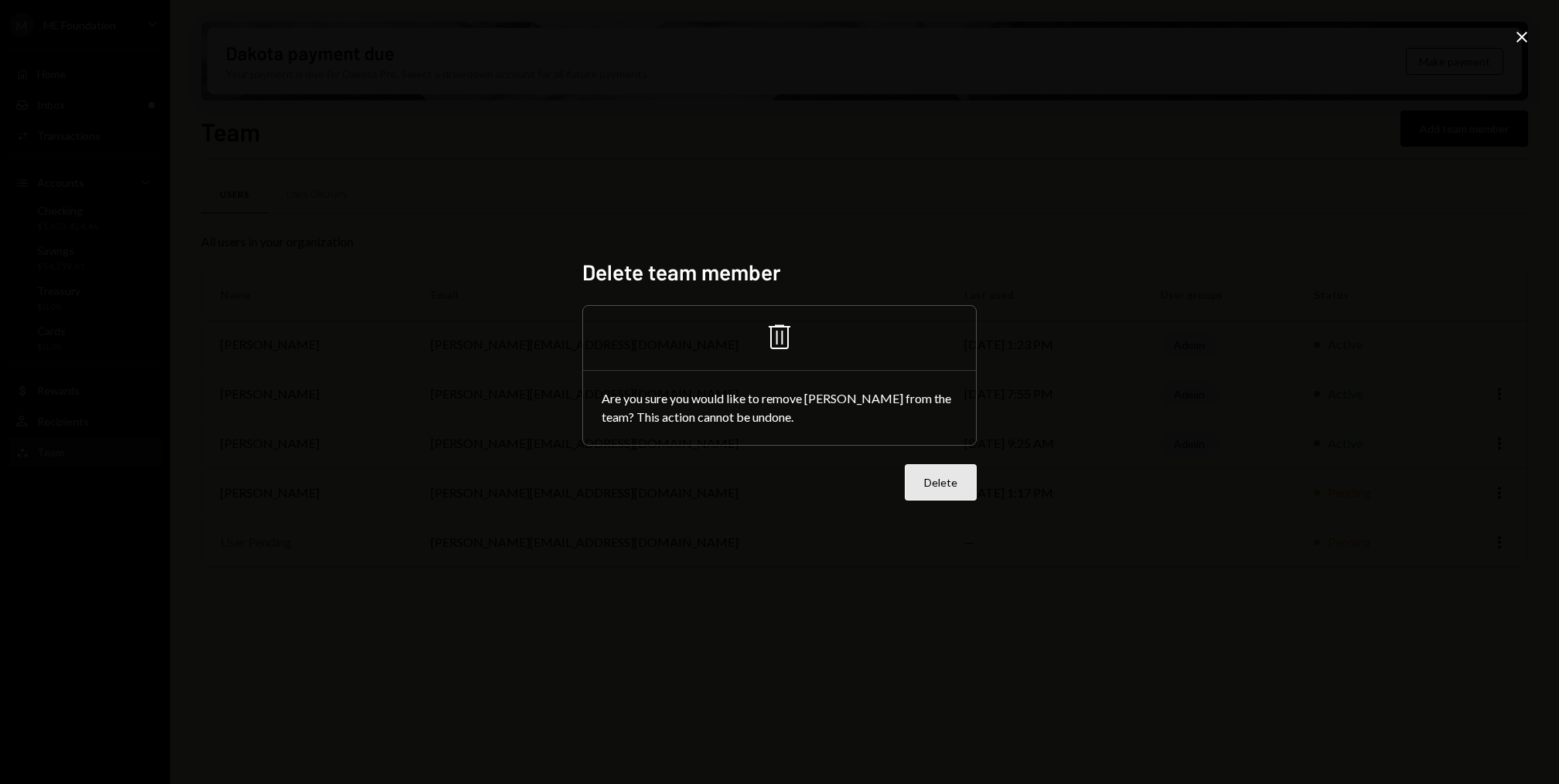
click at [960, 479] on button "Delete" at bounding box center [940, 482] width 72 height 37
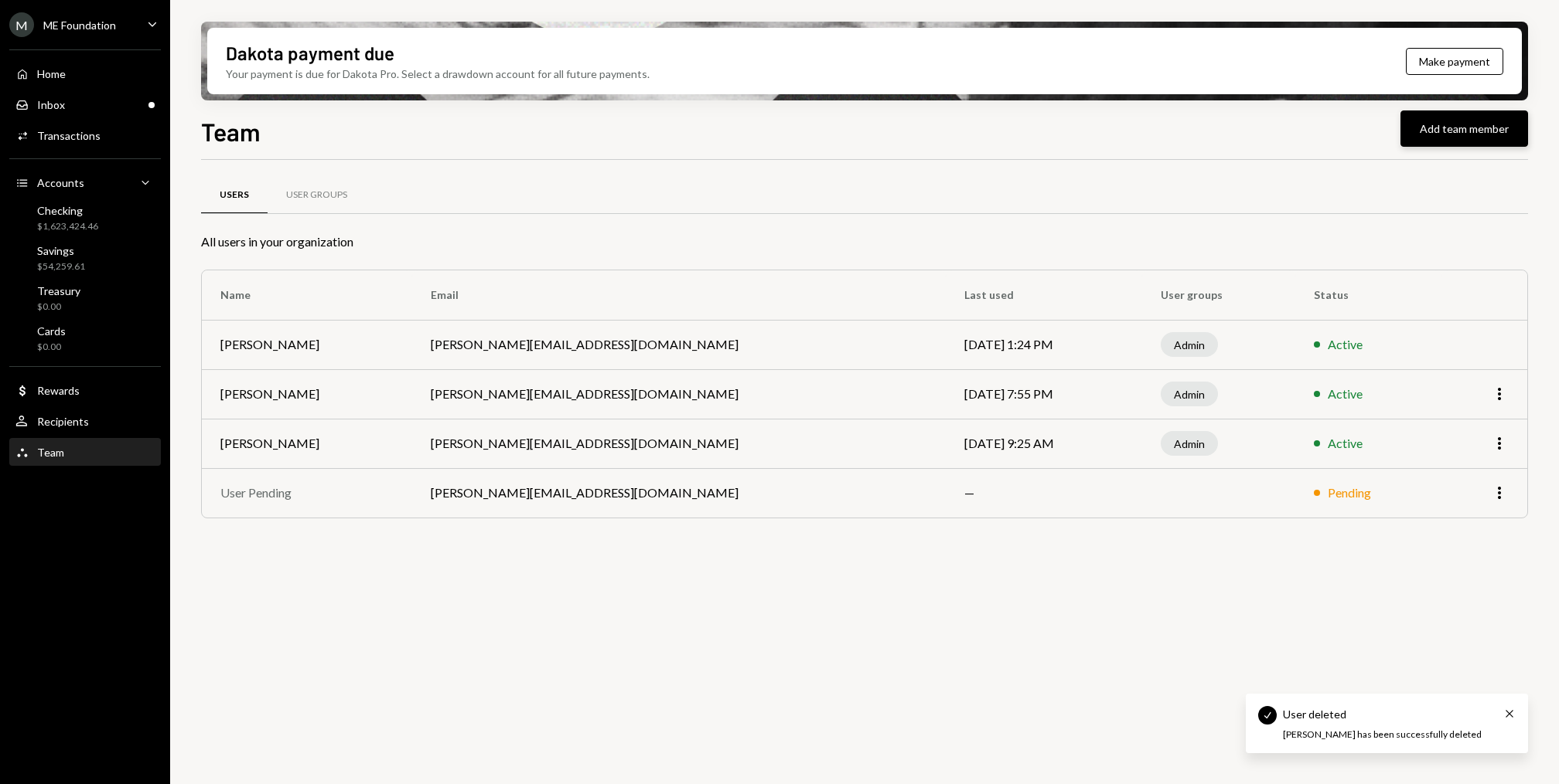
click at [1451, 133] on button "Add team member" at bounding box center [1464, 129] width 128 height 37
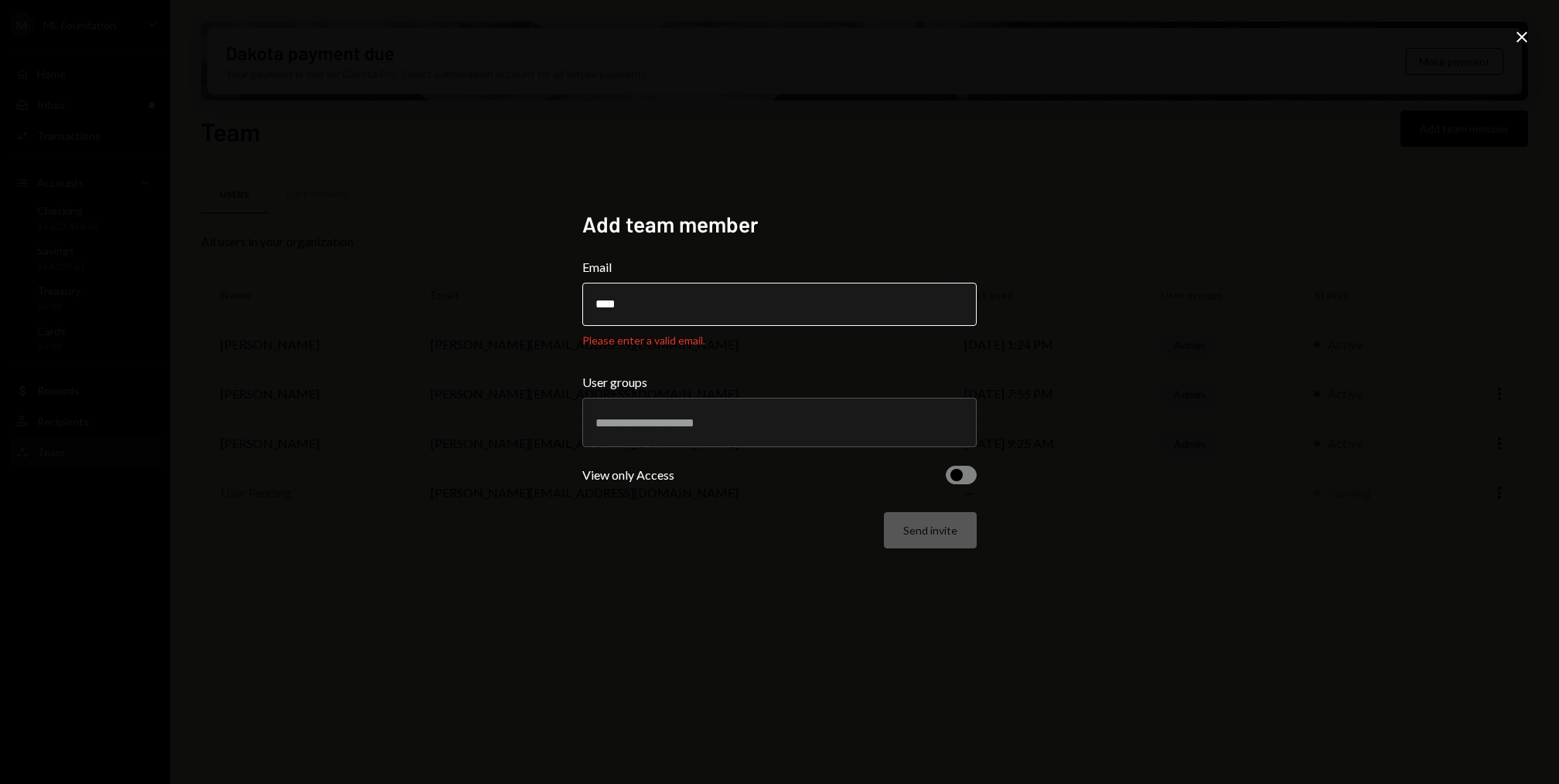
click at [642, 299] on input "****" at bounding box center [780, 305] width 395 height 44
paste input "**********"
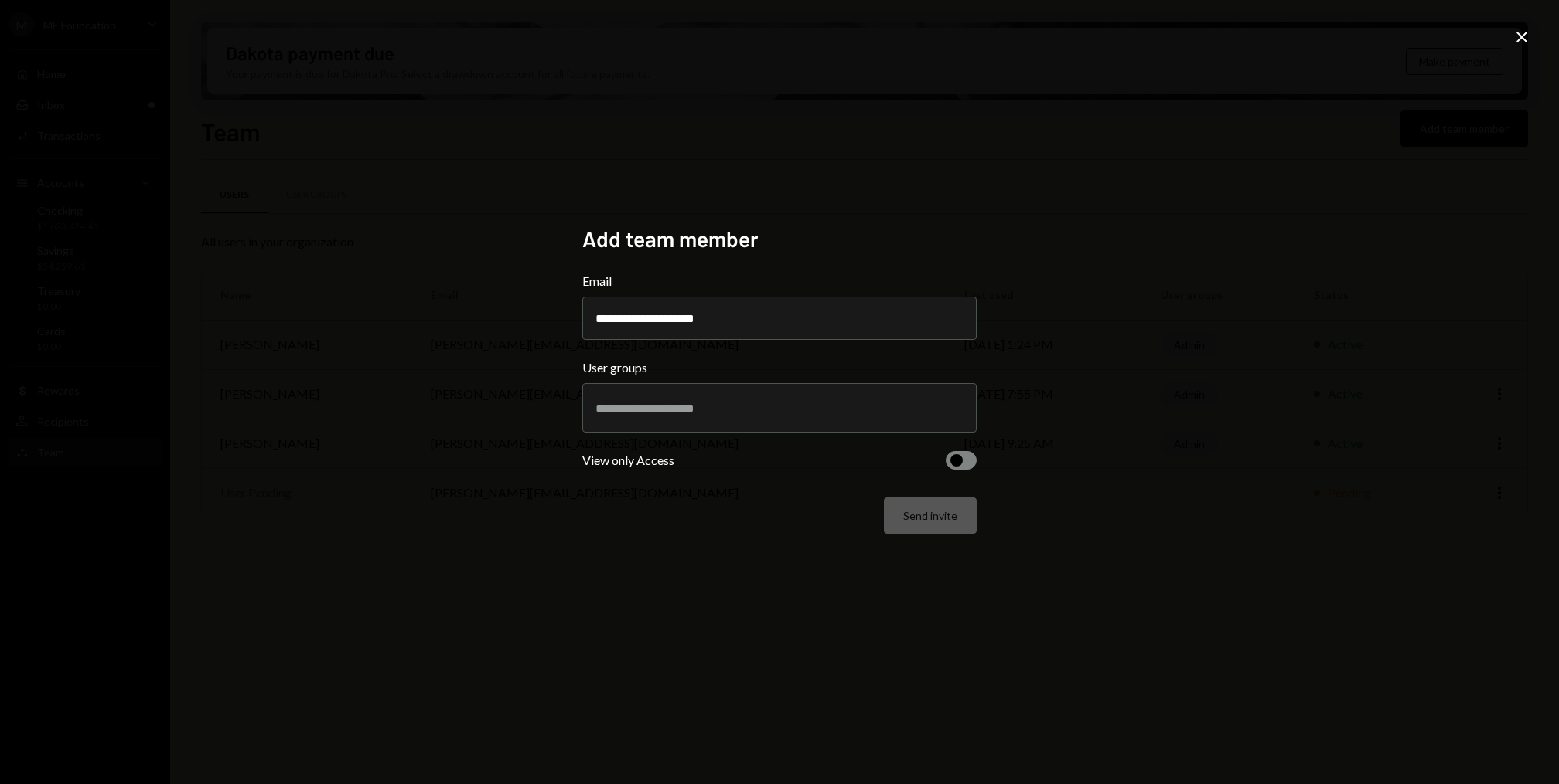
type input "**********"
click at [679, 403] on input "text" at bounding box center [780, 408] width 368 height 14
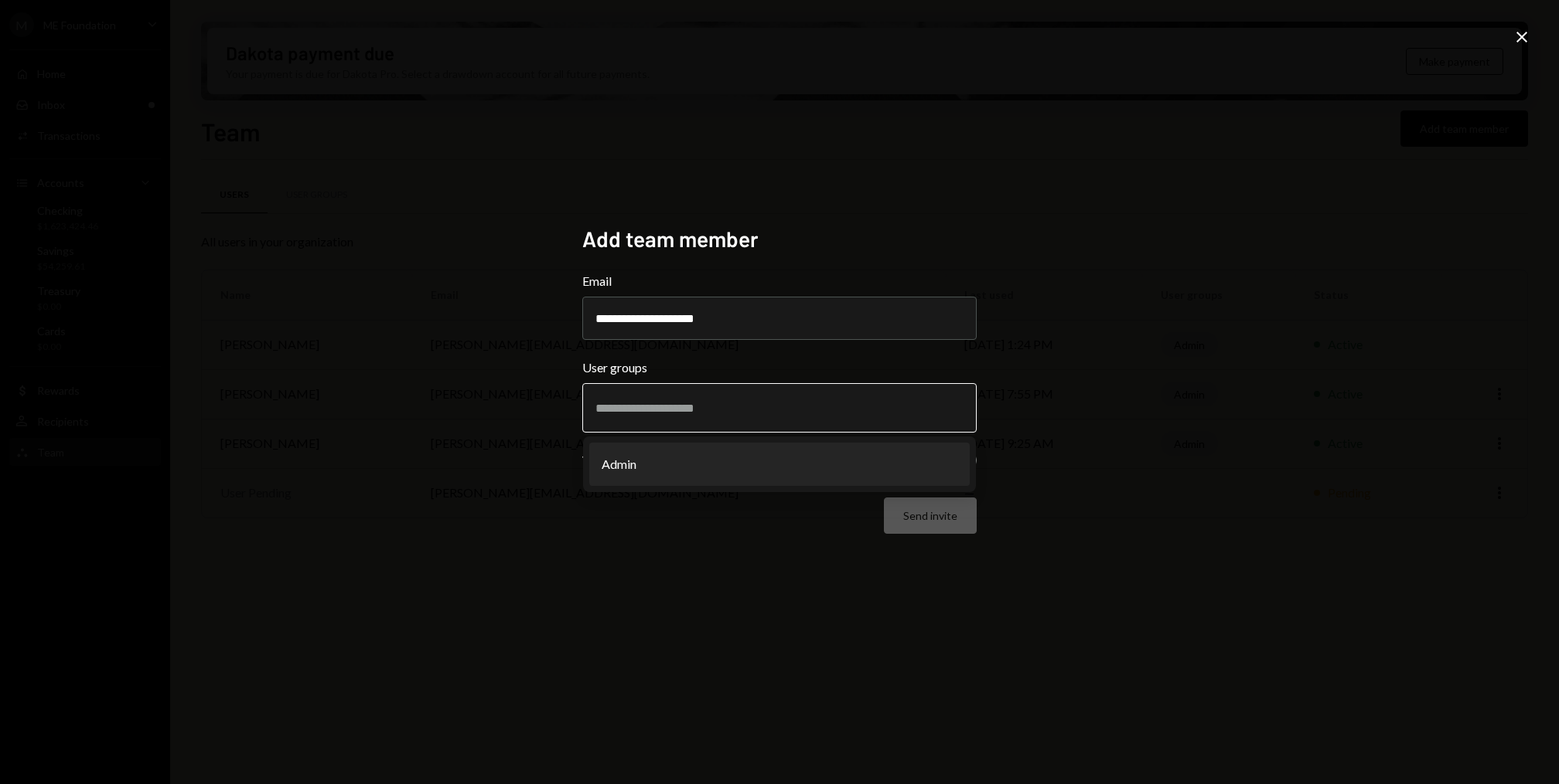
click at [677, 461] on li "Admin" at bounding box center [779, 464] width 380 height 44
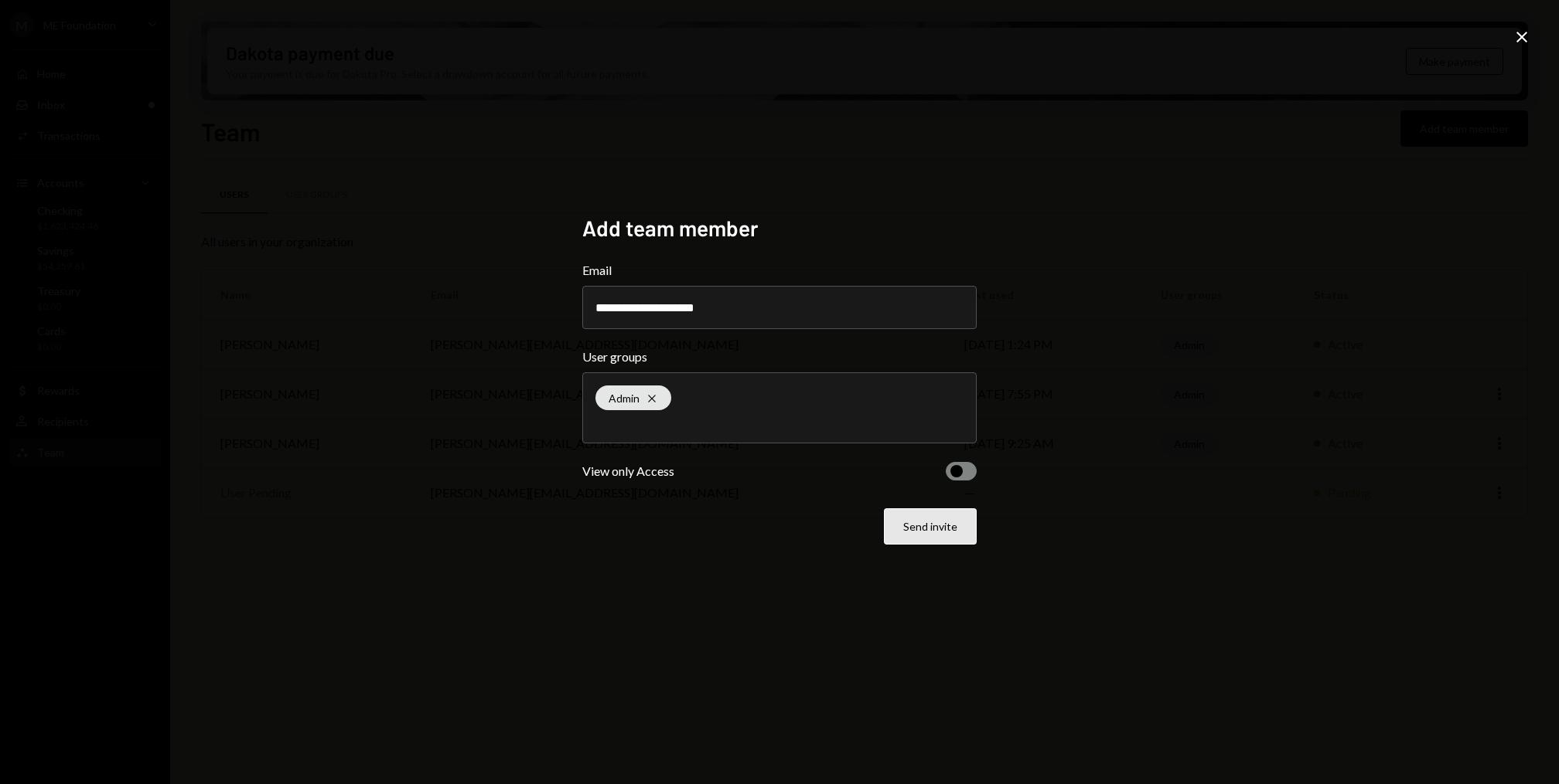
click at [950, 533] on button "Send invite" at bounding box center [930, 527] width 93 height 37
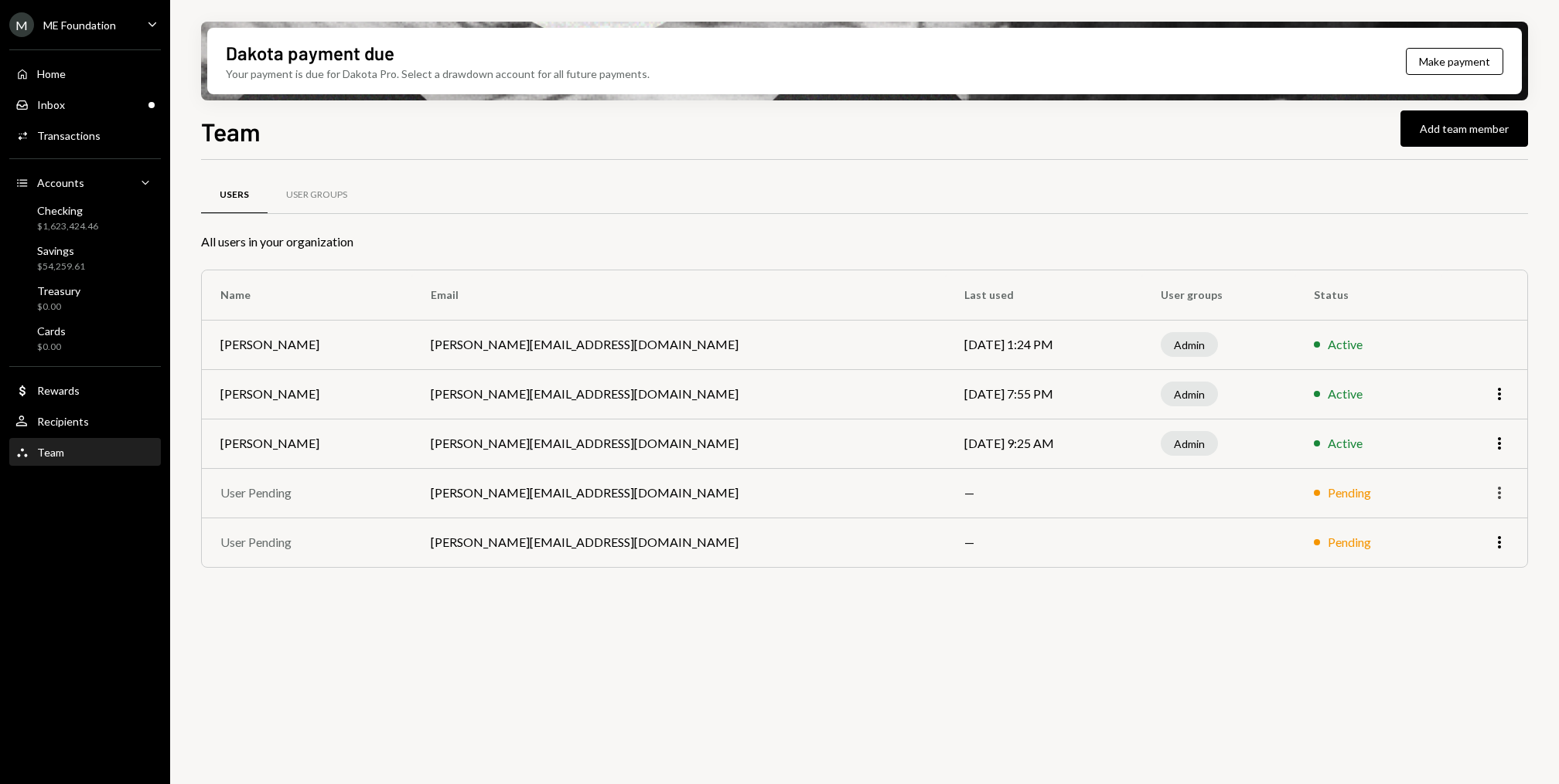
click at [1498, 488] on icon "button" at bounding box center [1499, 493] width 3 height 13
click at [1498, 582] on div "Users User Groups All users in your organization Name Email Last used User grou…" at bounding box center [865, 392] width 1327 height 415
click at [576, 626] on div "Users User Groups All users in your organization Name Email Last used User grou…" at bounding box center [865, 480] width 1327 height 642
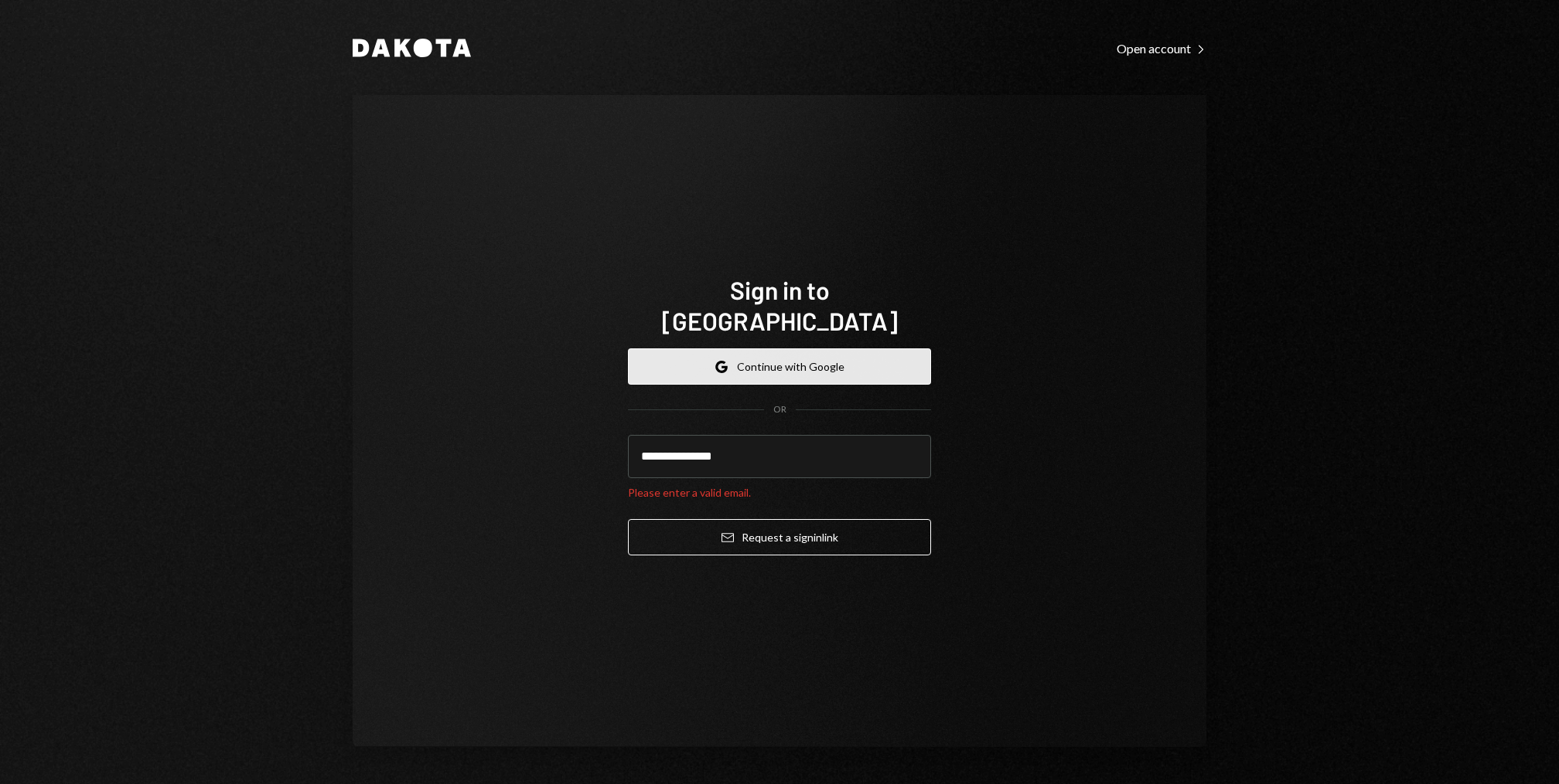
type input "**********"
click at [628, 519] on button "Email Request a sign in link" at bounding box center [779, 537] width 303 height 37
